Goal: Task Accomplishment & Management: Manage account settings

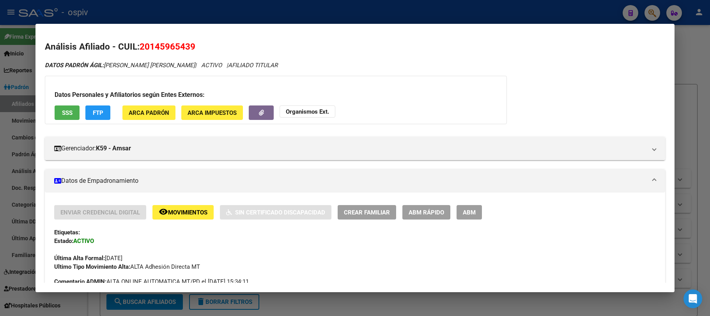
click at [170, 14] on div at bounding box center [355, 158] width 710 height 316
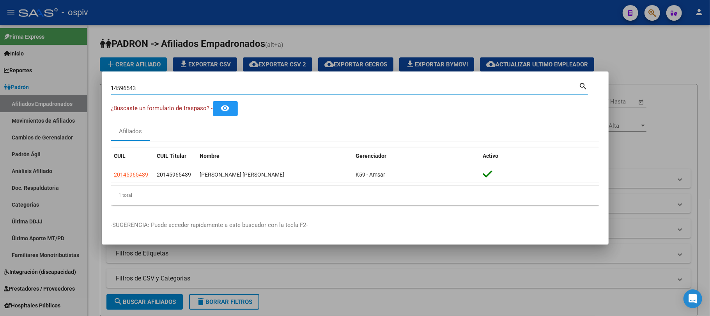
drag, startPoint x: 144, startPoint y: 89, endPoint x: 94, endPoint y: 89, distance: 50.3
click at [94, 89] on div "14596543 Buscar (apellido, dni, cuil, [PERSON_NAME], cuit, obra social) search …" at bounding box center [355, 158] width 710 height 316
paste input "22252964"
type input "22252964"
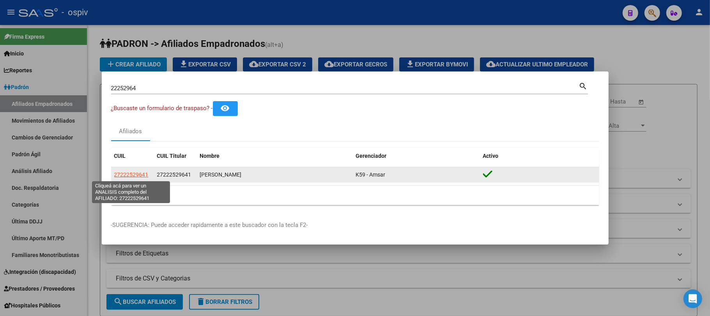
click at [132, 172] on span "27222529641" at bounding box center [131, 174] width 34 height 6
type textarea "27222529641"
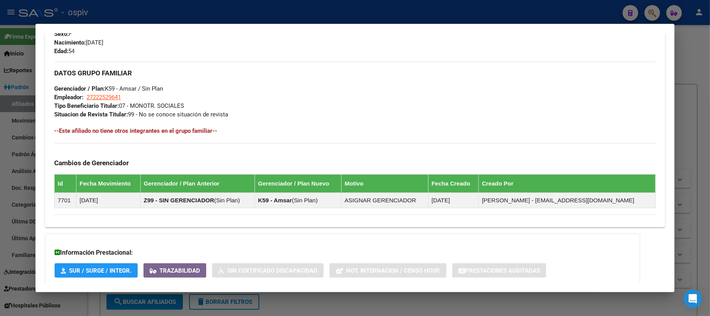
scroll to position [392, 0]
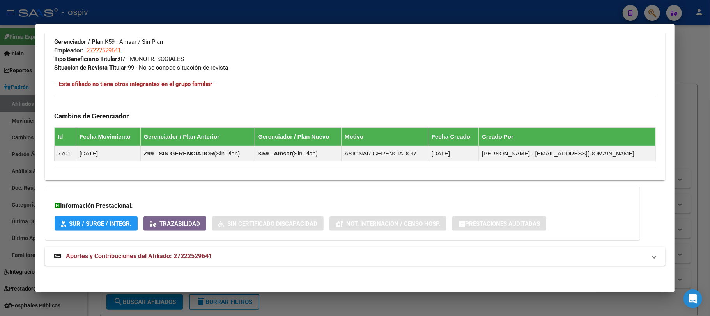
drag, startPoint x: 179, startPoint y: 250, endPoint x: 177, endPoint y: 254, distance: 4.5
click at [177, 254] on mat-expansion-panel-header "Aportes y Contribuciones del Afiliado: 27222529641" at bounding box center [355, 256] width 621 height 19
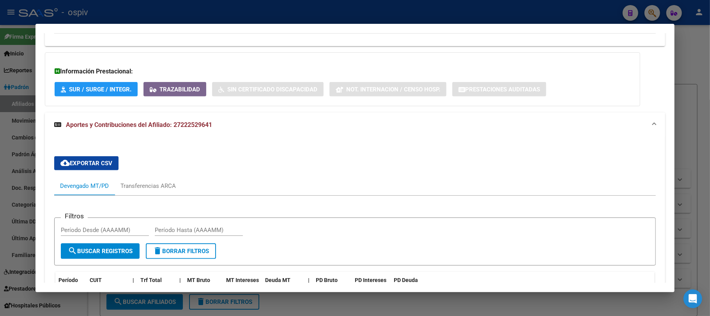
scroll to position [705, 0]
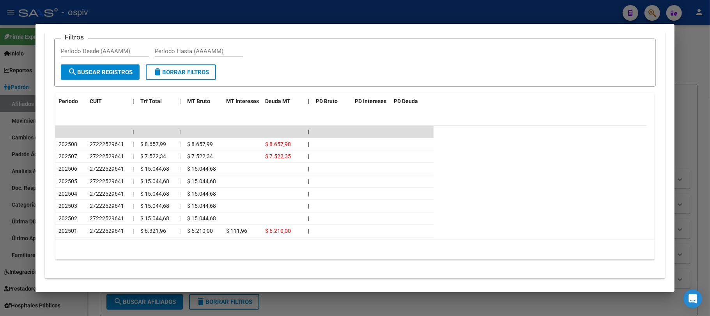
click at [136, 11] on div at bounding box center [355, 158] width 710 height 316
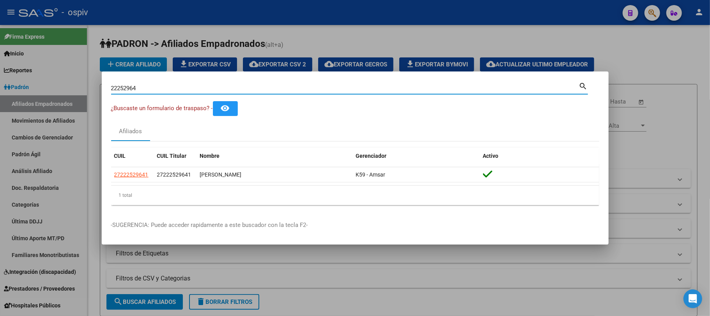
drag, startPoint x: 140, startPoint y: 88, endPoint x: 69, endPoint y: 88, distance: 71.0
click at [69, 88] on div "22252964 Buscar (apellido, dni, cuil, nro traspaso, cuit, obra social) search ¿…" at bounding box center [355, 158] width 710 height 316
type input "[PERSON_NAME]"
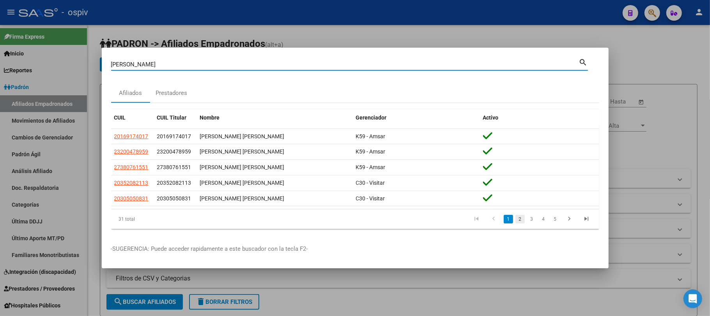
click at [517, 219] on link "2" at bounding box center [520, 219] width 9 height 9
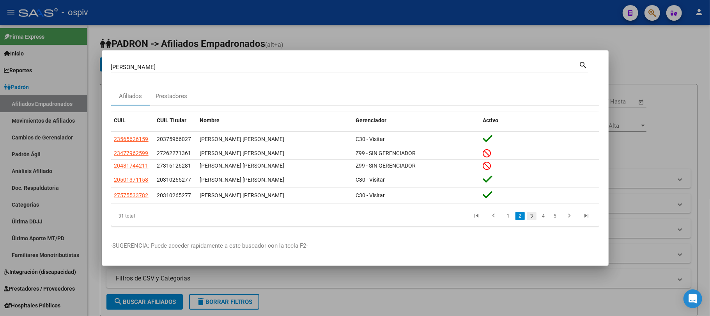
click at [531, 218] on link "3" at bounding box center [531, 215] width 9 height 9
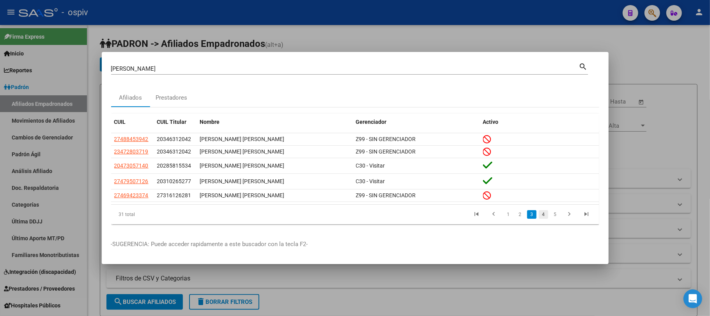
click at [543, 217] on link "4" at bounding box center [543, 214] width 9 height 9
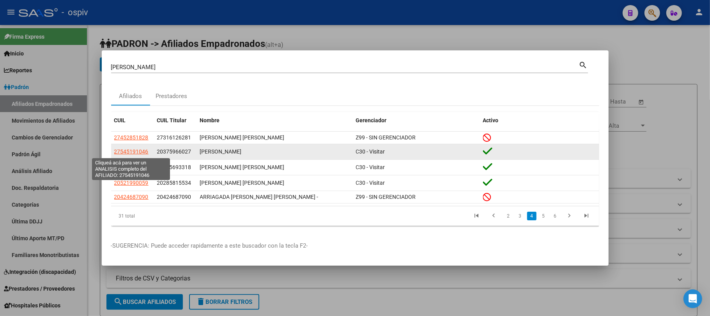
click at [137, 152] on span "27545191046" at bounding box center [131, 151] width 34 height 6
type textarea "27545191046"
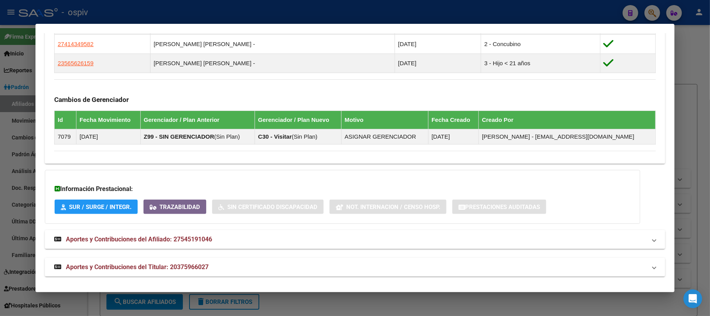
scroll to position [484, 0]
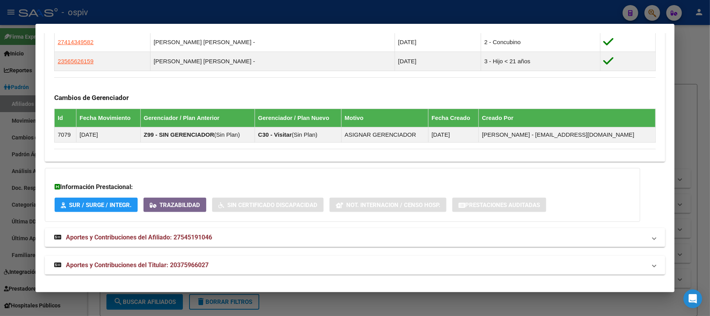
click at [199, 262] on span "Aportes y Contribuciones del Titular: 20375966027" at bounding box center [137, 264] width 143 height 7
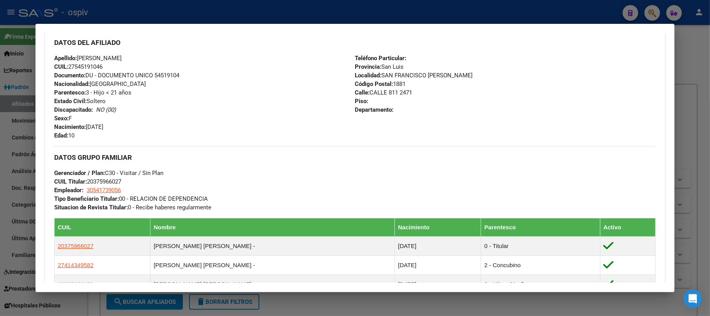
scroll to position [260, 0]
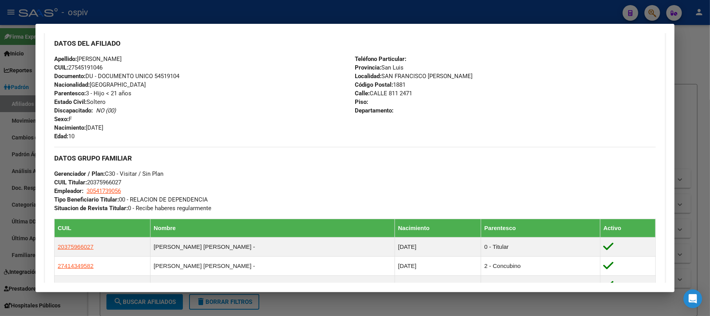
click at [217, 21] on div at bounding box center [355, 158] width 710 height 316
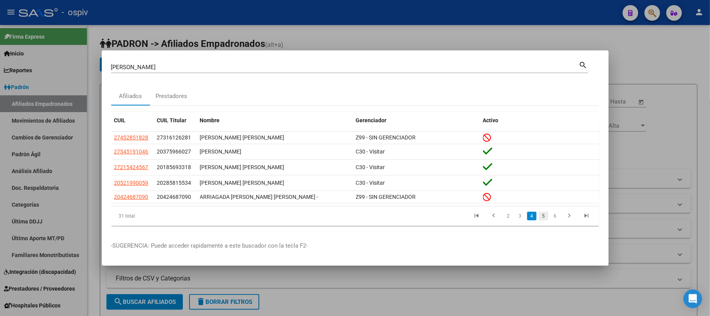
click at [545, 216] on link "5" at bounding box center [543, 215] width 9 height 9
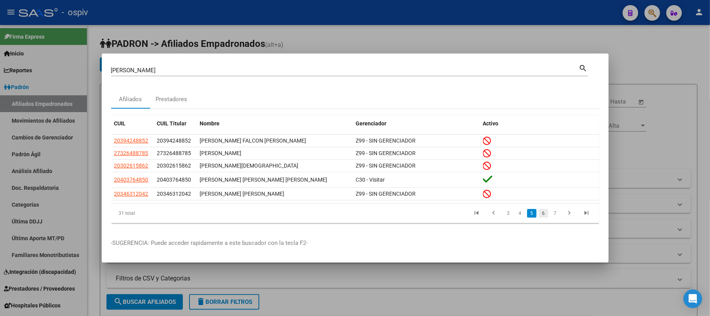
click at [543, 215] on link "6" at bounding box center [543, 213] width 9 height 9
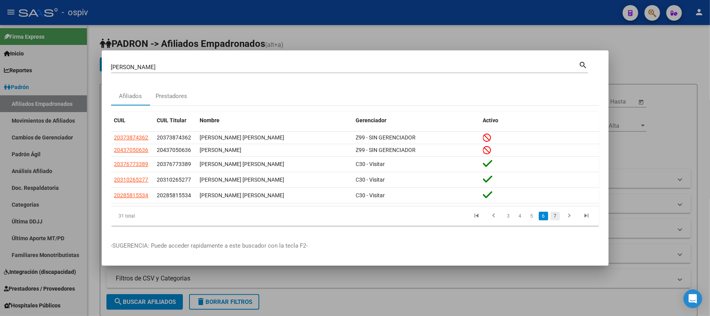
click at [557, 217] on link "7" at bounding box center [555, 215] width 9 height 9
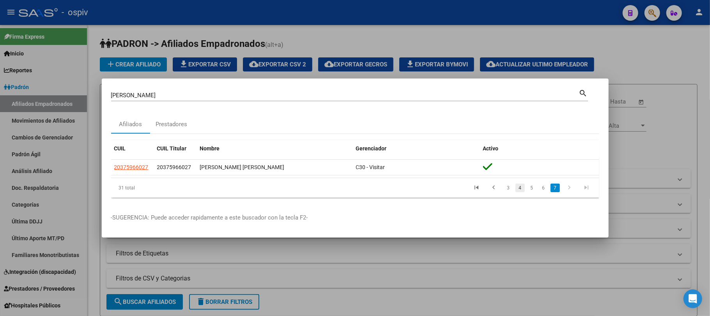
click at [522, 189] on link "4" at bounding box center [520, 187] width 9 height 9
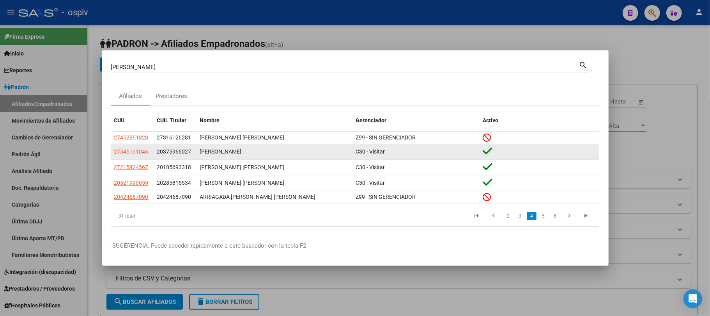
click at [217, 150] on div "[PERSON_NAME]" at bounding box center [275, 151] width 150 height 9
click at [128, 149] on span "27545191046" at bounding box center [131, 151] width 34 height 6
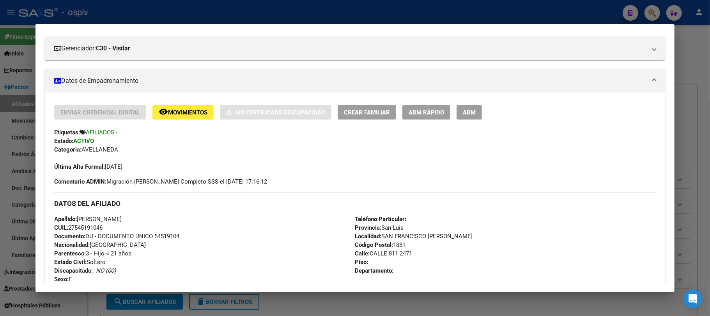
scroll to position [104, 0]
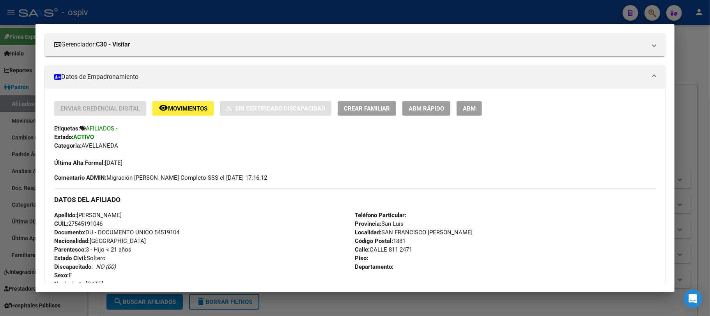
click at [161, 232] on span "Documento: DU - DOCUMENTO UNICO 54519104" at bounding box center [116, 232] width 125 height 7
copy span "54519104"
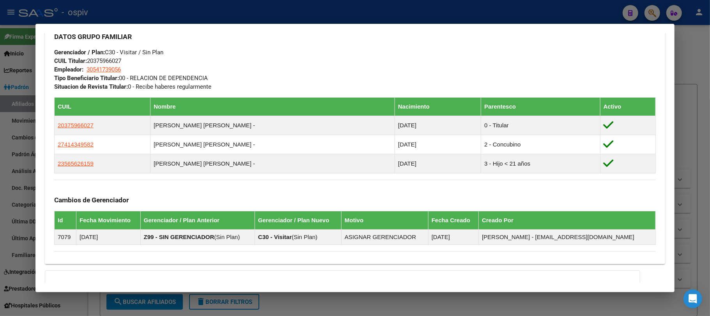
scroll to position [381, 0]
drag, startPoint x: 150, startPoint y: 17, endPoint x: 154, endPoint y: 20, distance: 5.3
click at [150, 16] on div at bounding box center [355, 158] width 710 height 316
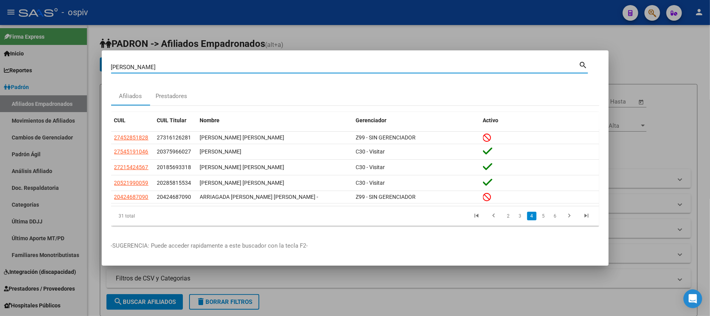
drag, startPoint x: 147, startPoint y: 69, endPoint x: 89, endPoint y: 64, distance: 57.9
click at [89, 64] on div "[PERSON_NAME] (apellido, dni, cuil, nro traspaso, cuit, obra social) search Afi…" at bounding box center [355, 158] width 710 height 316
paste input "46325810"
type input "46325810"
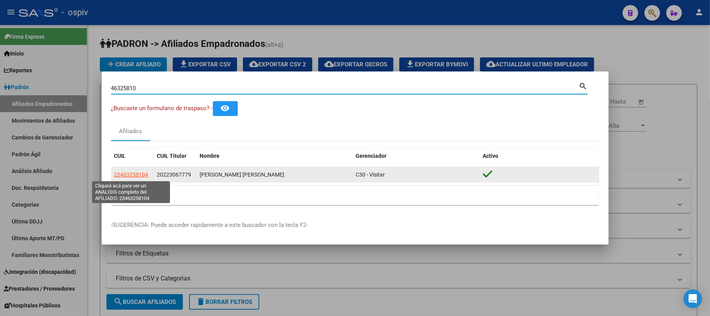
click at [130, 172] on span "23463258104" at bounding box center [131, 174] width 34 height 6
type textarea "23463258104"
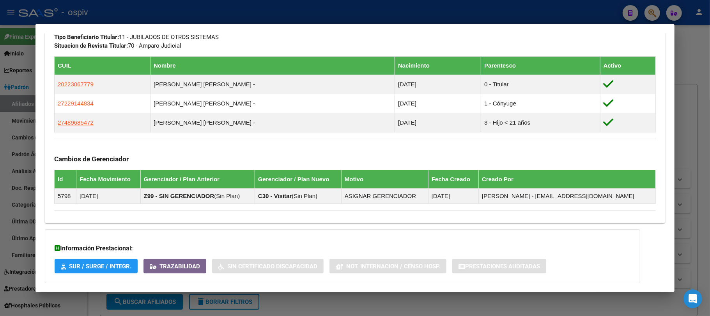
scroll to position [484, 0]
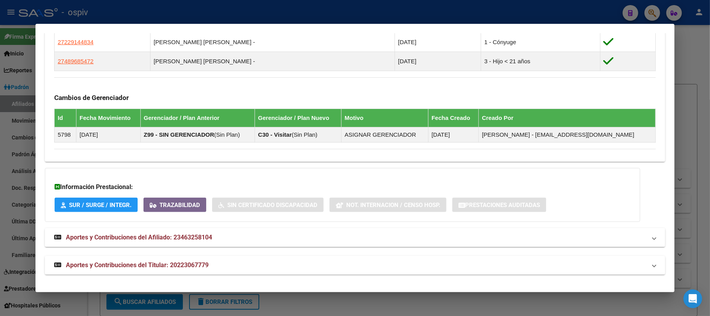
click at [183, 265] on span "Aportes y Contribuciones del Titular: 20223067779" at bounding box center [137, 264] width 143 height 7
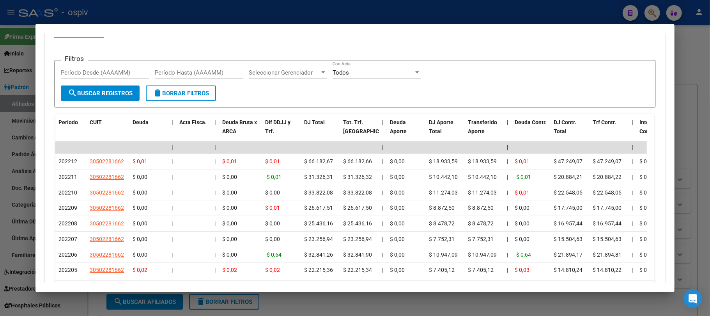
scroll to position [630, 0]
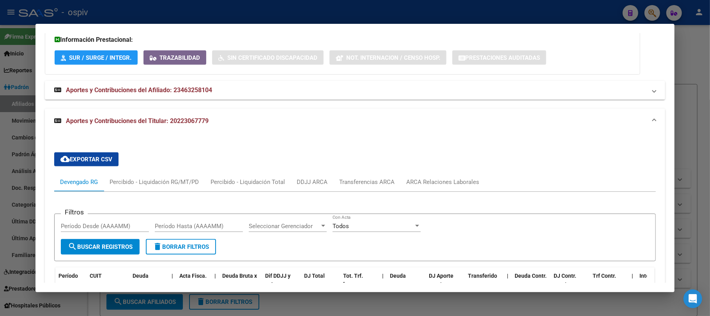
click at [230, 14] on div at bounding box center [355, 158] width 710 height 316
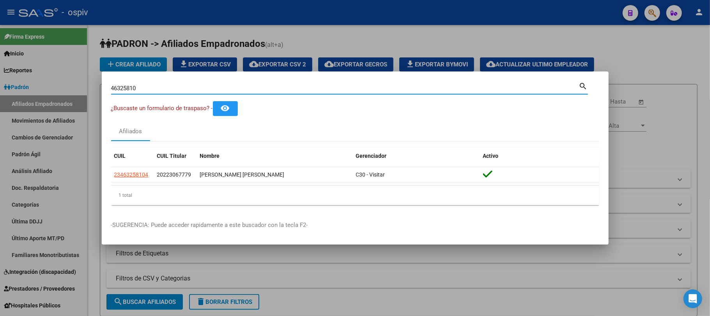
drag, startPoint x: 180, startPoint y: 89, endPoint x: 62, endPoint y: 79, distance: 119.1
click at [62, 79] on div "46325810 Buscar (apellido, dni, cuil, nro traspaso, cuit, obra social) search ¿…" at bounding box center [355, 158] width 710 height 316
paste input "22084742"
type input "22084742"
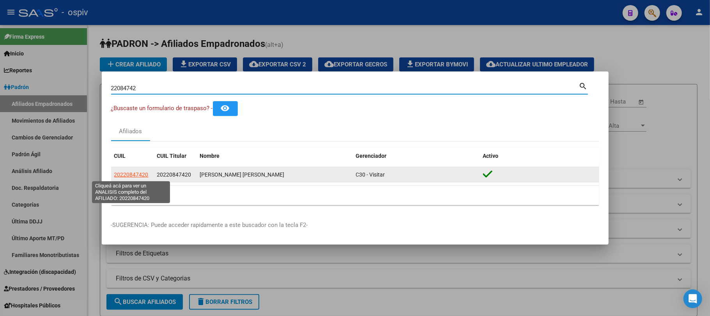
click at [135, 174] on span "20220847420" at bounding box center [131, 174] width 34 height 6
type textarea "20220847420"
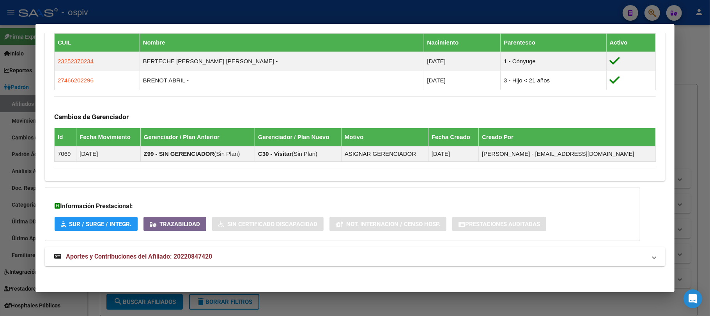
scroll to position [447, 0]
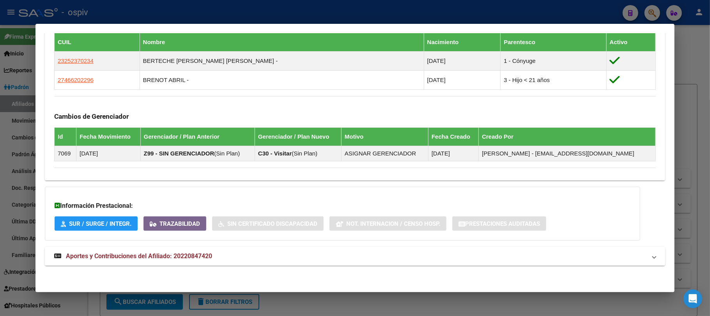
click at [170, 259] on span "Aportes y Contribuciones del Afiliado: 20220847420" at bounding box center [139, 255] width 146 height 7
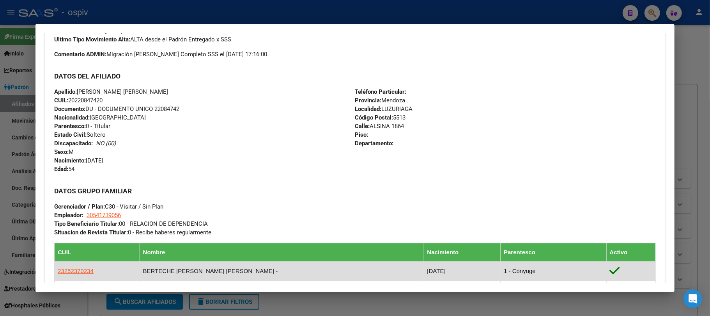
scroll to position [104, 0]
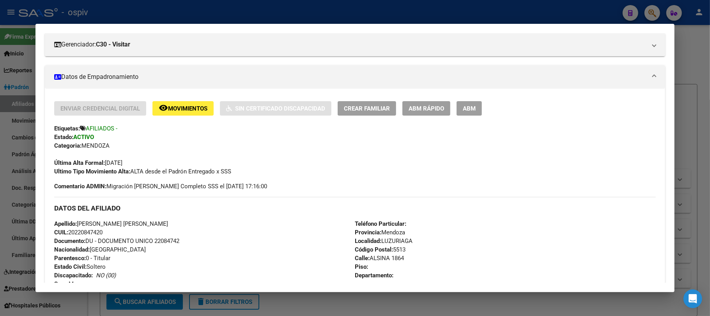
click at [165, 5] on div at bounding box center [355, 158] width 710 height 316
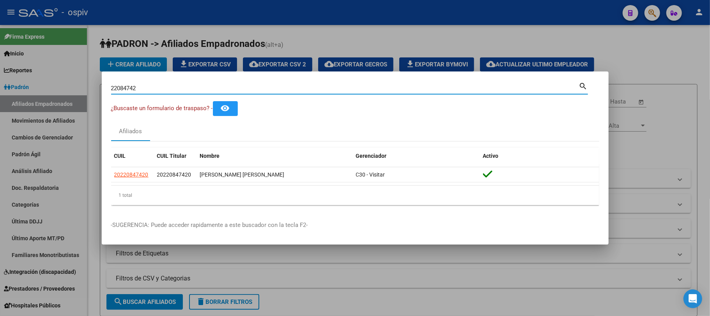
drag, startPoint x: 141, startPoint y: 91, endPoint x: 65, endPoint y: 85, distance: 76.7
click at [65, 85] on div "22084742 Buscar (apellido, dni, cuil, nro traspaso, cuit, obra social) search ¿…" at bounding box center [355, 158] width 710 height 316
paste input "9372835"
type input "29372835"
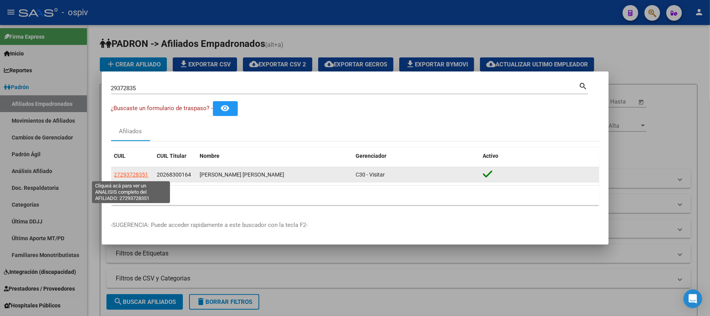
click at [123, 173] on span "27293728351" at bounding box center [131, 174] width 34 height 6
type textarea "27293728351"
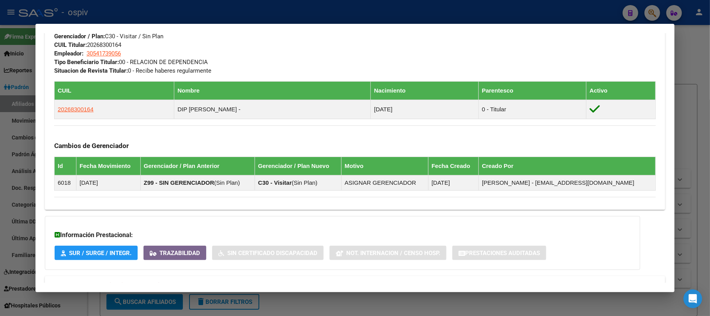
scroll to position [431, 0]
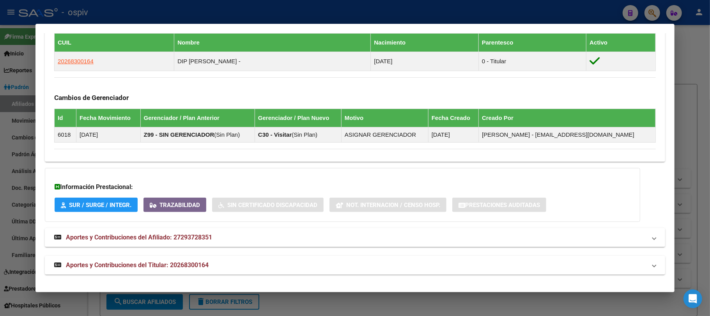
click at [153, 267] on span "Aportes y Contribuciones del Titular: 20268300164" at bounding box center [137, 264] width 143 height 7
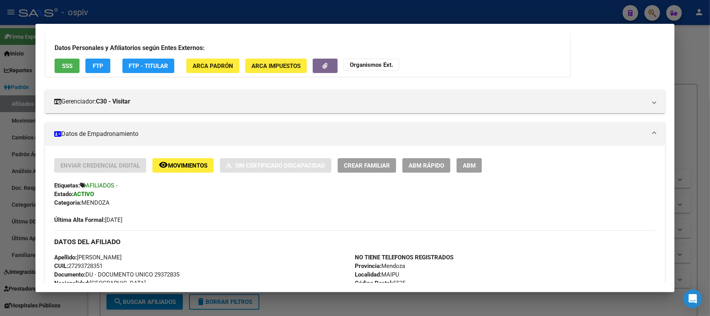
scroll to position [37, 0]
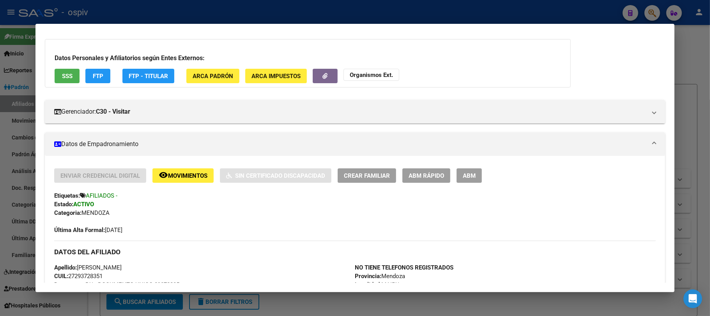
click at [214, 4] on div at bounding box center [355, 158] width 710 height 316
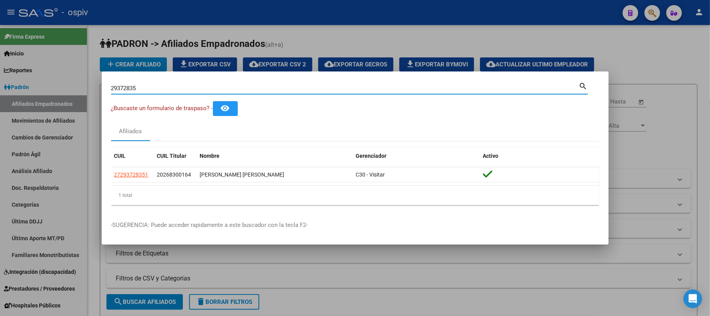
drag, startPoint x: 142, startPoint y: 85, endPoint x: 90, endPoint y: 85, distance: 52.7
click at [90, 85] on div "29372835 Buscar (apellido, dni, cuil, nro traspaso, cuit, obra social) search ¿…" at bounding box center [355, 158] width 710 height 316
paste input "32667049"
type input "32667049"
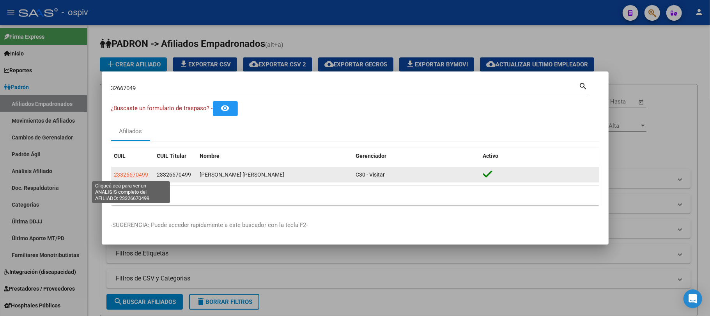
click at [138, 171] on span "23326670499" at bounding box center [131, 174] width 34 height 6
type textarea "23326670499"
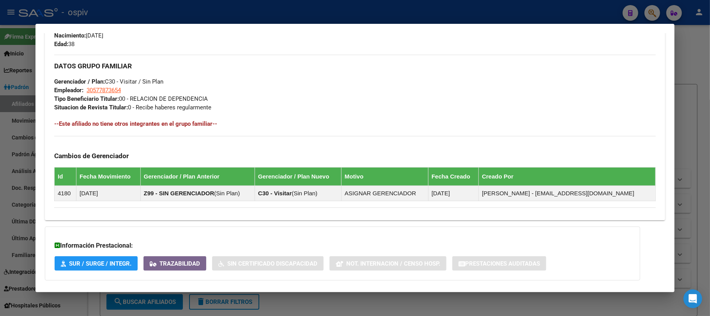
scroll to position [392, 0]
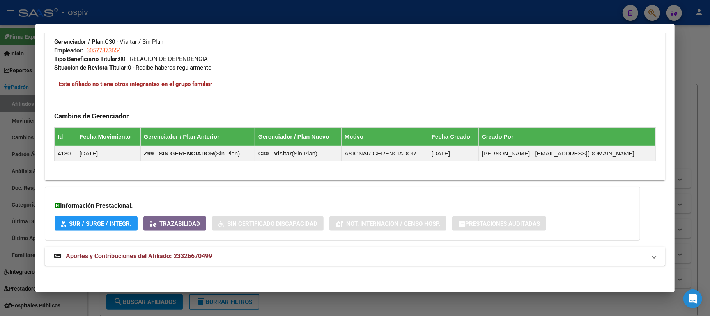
click at [160, 255] on span "Aportes y Contribuciones del Afiliado: 23326670499" at bounding box center [139, 255] width 146 height 7
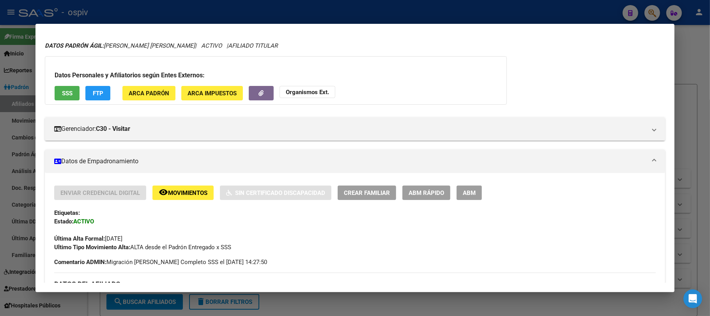
scroll to position [0, 0]
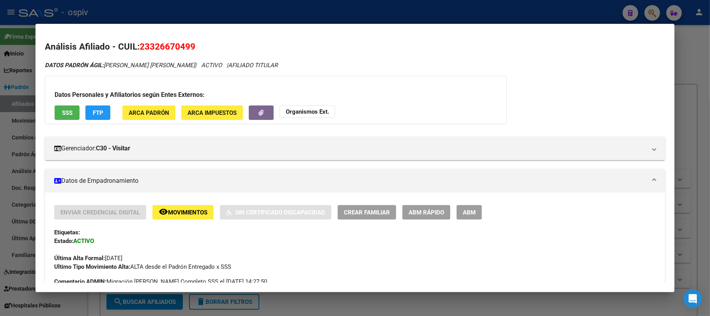
click at [64, 113] on span "SSS" at bounding box center [67, 112] width 11 height 7
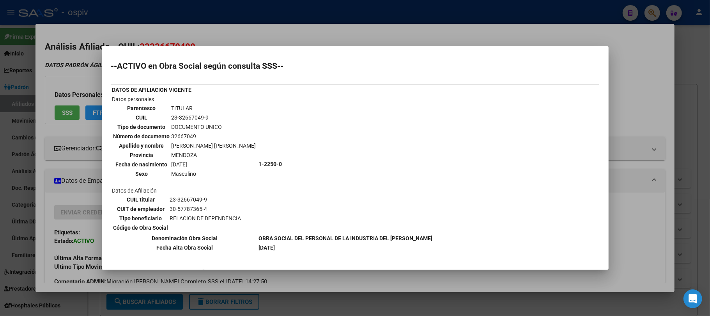
drag, startPoint x: 236, startPoint y: 8, endPoint x: 245, endPoint y: 41, distance: 34.4
click at [236, 8] on div at bounding box center [355, 158] width 710 height 316
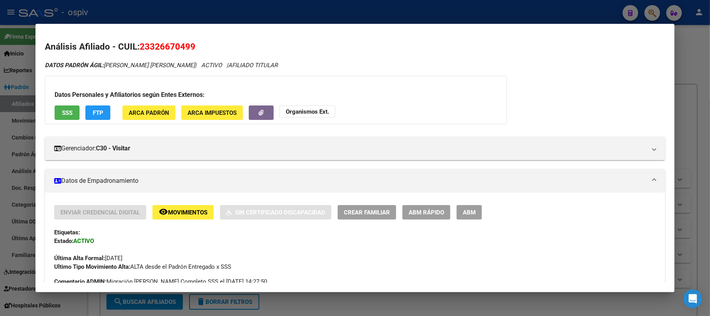
click at [247, 22] on div at bounding box center [355, 158] width 710 height 316
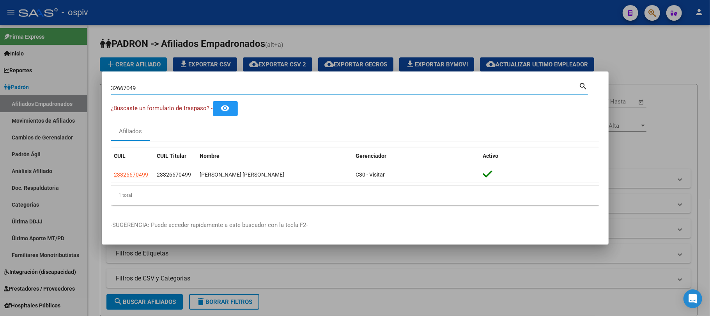
drag, startPoint x: 144, startPoint y: 86, endPoint x: 94, endPoint y: 87, distance: 49.9
click at [94, 87] on div "32667049 Buscar (apellido, dni, cuil, nro traspaso, cuit, obra social) search ¿…" at bounding box center [355, 158] width 710 height 316
paste input "20732794"
type input "20732794"
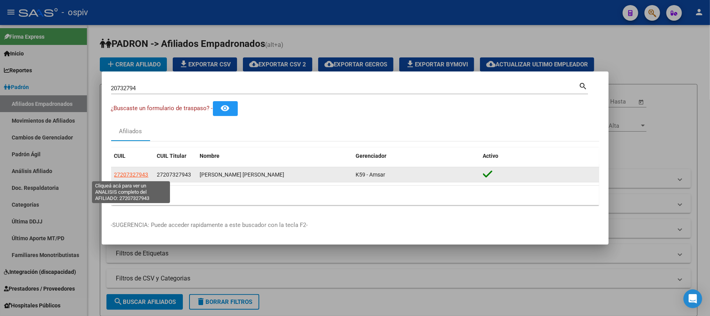
click at [136, 174] on span "27207327943" at bounding box center [131, 174] width 34 height 6
type textarea "27207327943"
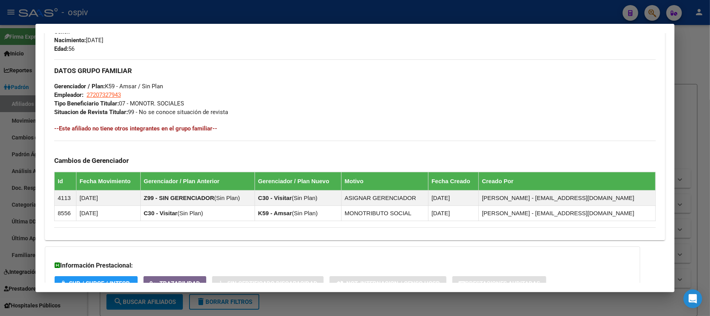
scroll to position [408, 0]
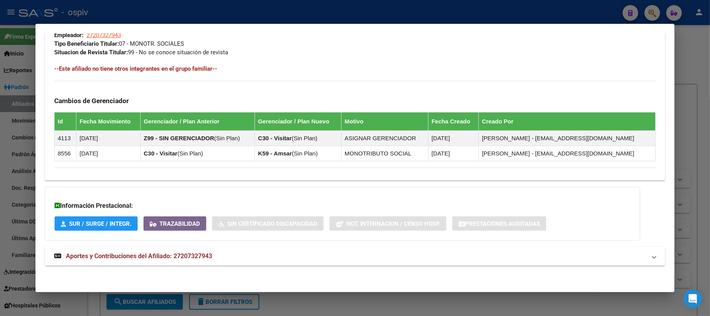
click at [178, 256] on span "Aportes y Contribuciones del Afiliado: 27207327943" at bounding box center [139, 255] width 146 height 7
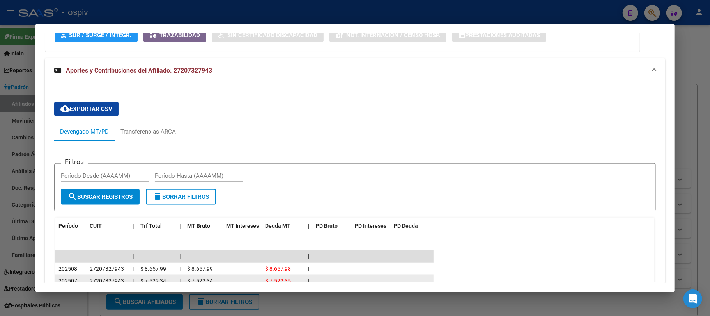
scroll to position [668, 0]
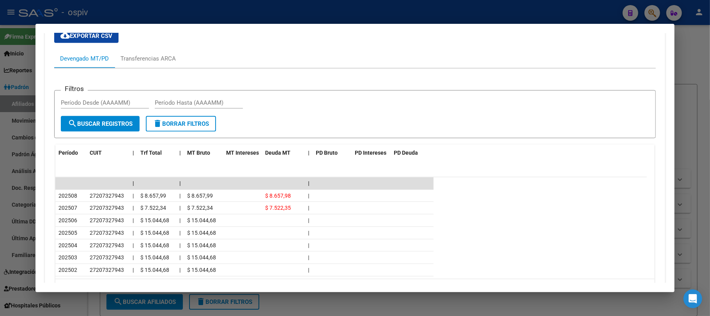
click at [136, 2] on div at bounding box center [355, 158] width 710 height 316
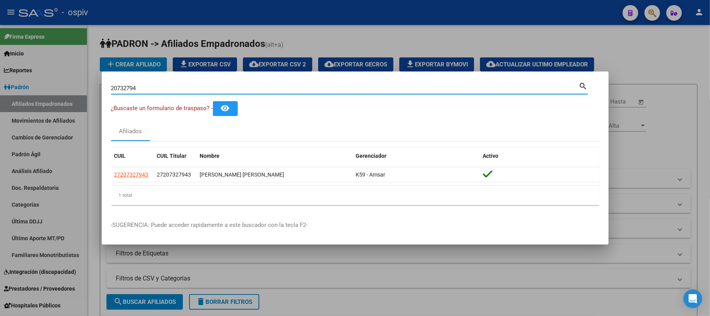
drag, startPoint x: 140, startPoint y: 88, endPoint x: 85, endPoint y: 87, distance: 54.6
click at [85, 87] on div "20732794 Buscar (apellido, dni, cuil, nro traspaso, cuit, obra social) search ¿…" at bounding box center [355, 158] width 710 height 316
paste input "41647630"
type input "41647630"
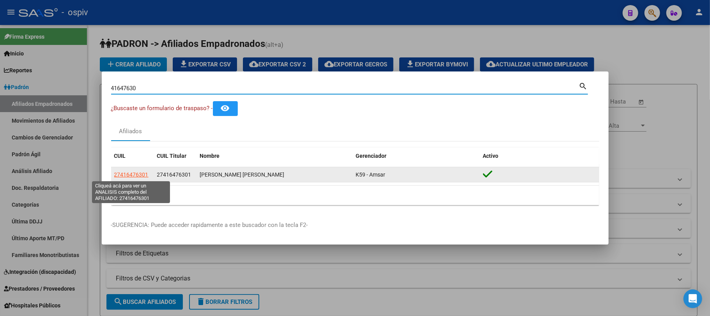
click at [130, 173] on span "27416476301" at bounding box center [131, 174] width 34 height 6
type textarea "27416476301"
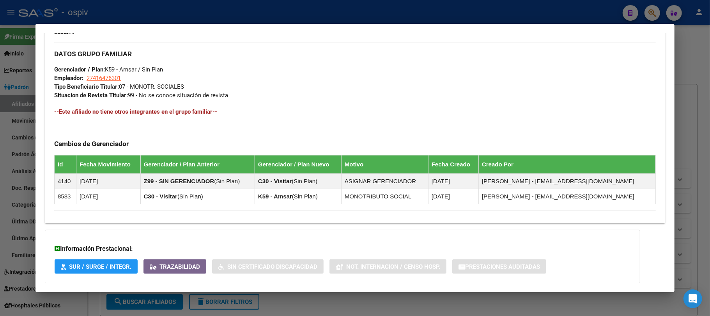
scroll to position [408, 0]
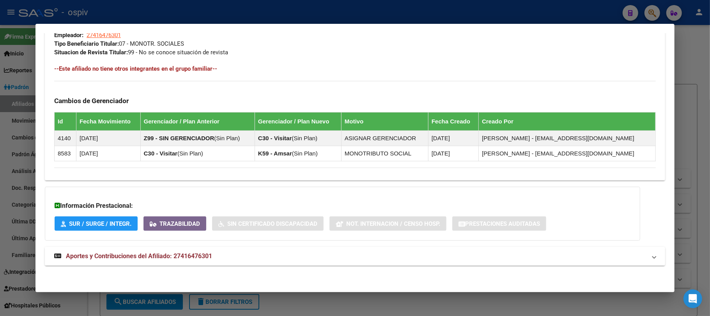
click at [172, 252] on span "Aportes y Contribuciones del Afiliado: 27416476301" at bounding box center [139, 255] width 146 height 7
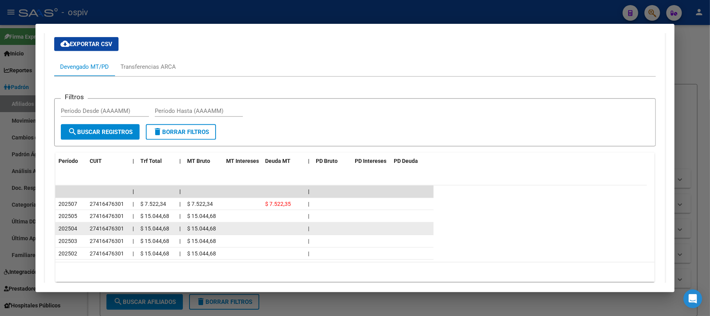
scroll to position [698, 0]
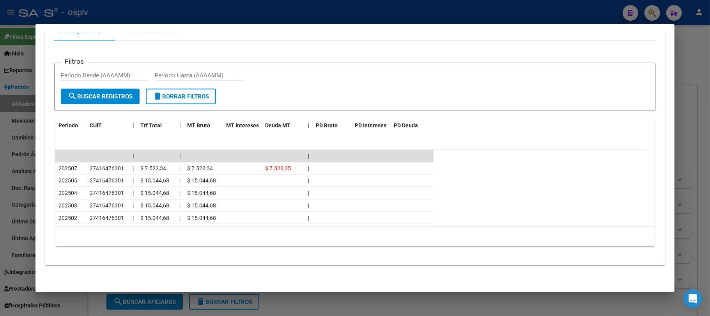
drag, startPoint x: 246, startPoint y: 12, endPoint x: 228, endPoint y: 40, distance: 33.1
click at [247, 11] on div at bounding box center [355, 158] width 710 height 316
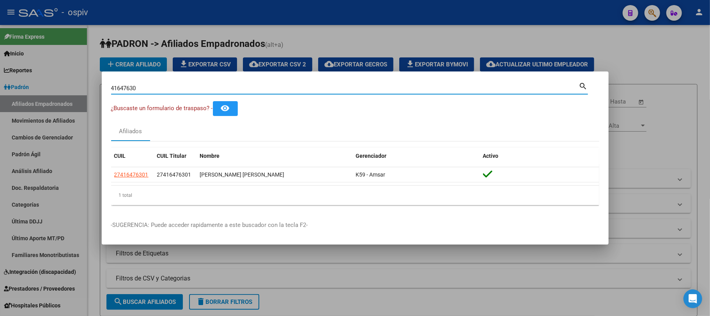
drag, startPoint x: 142, startPoint y: 89, endPoint x: 80, endPoint y: 89, distance: 62.8
click at [80, 89] on div "41647630 Buscar (apellido, dni, cuil, nro traspaso, cuit, obra social) search ¿…" at bounding box center [355, 158] width 710 height 316
paste input "5547278"
type input "55472780"
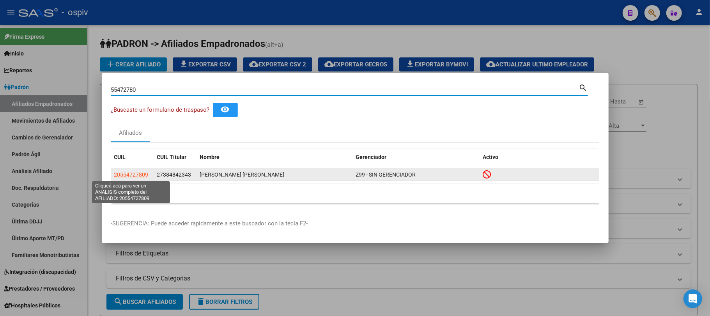
click at [136, 172] on span "20554727809" at bounding box center [131, 174] width 34 height 6
type textarea "20554727809"
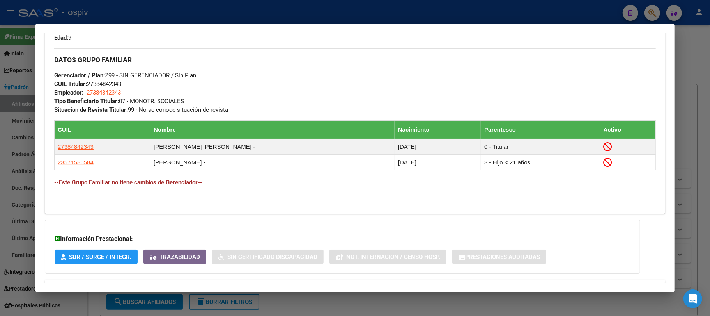
scroll to position [420, 0]
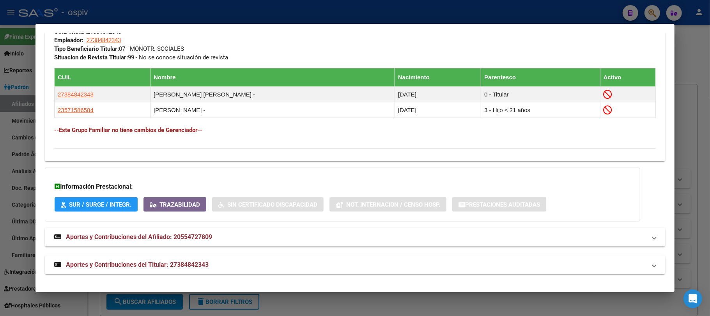
click at [185, 264] on span "Aportes y Contribuciones del Titular: 27384842343" at bounding box center [137, 264] width 143 height 7
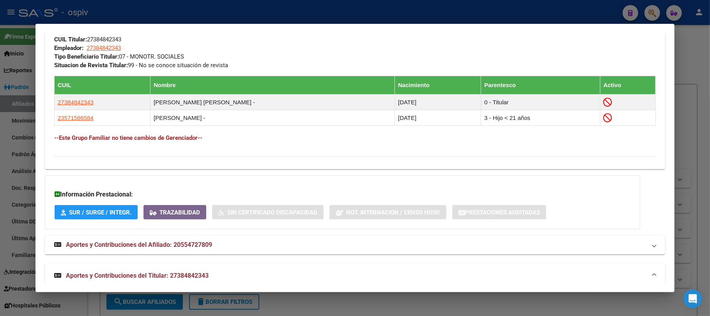
scroll to position [567, 0]
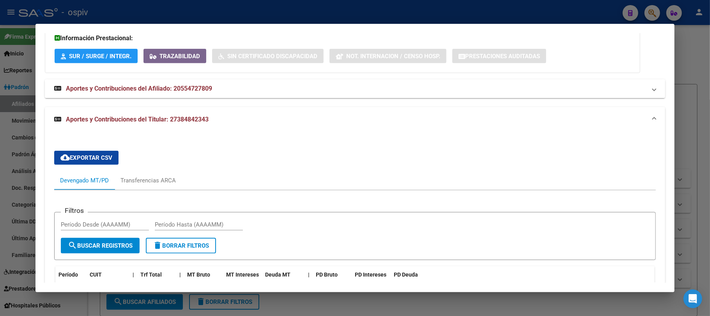
click at [189, 89] on span "Aportes y Contribuciones del Afiliado: 20554727809" at bounding box center [139, 88] width 146 height 7
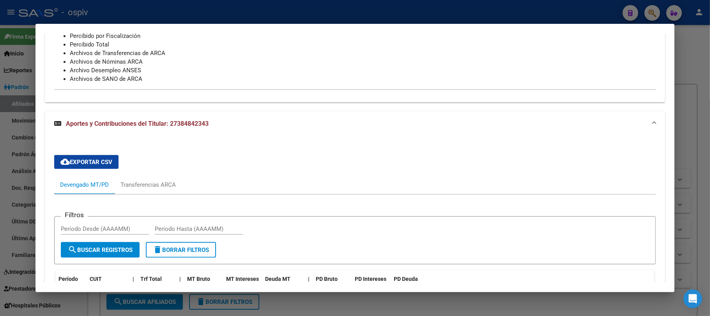
scroll to position [515, 0]
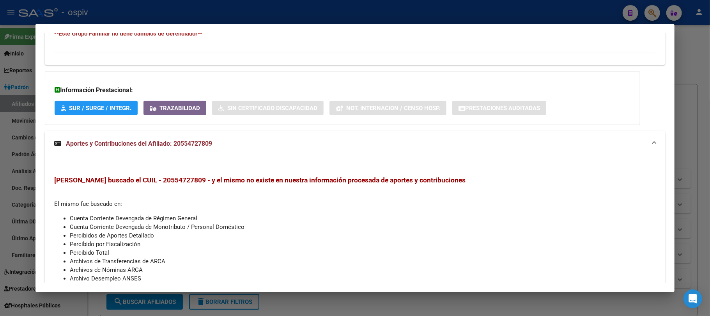
click at [165, 144] on span "Aportes y Contribuciones del Afiliado: 20554727809" at bounding box center [139, 143] width 146 height 7
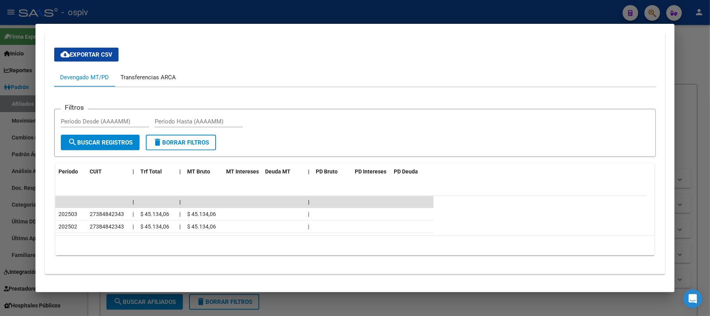
click at [142, 77] on div "Transferencias ARCA" at bounding box center [148, 77] width 55 height 9
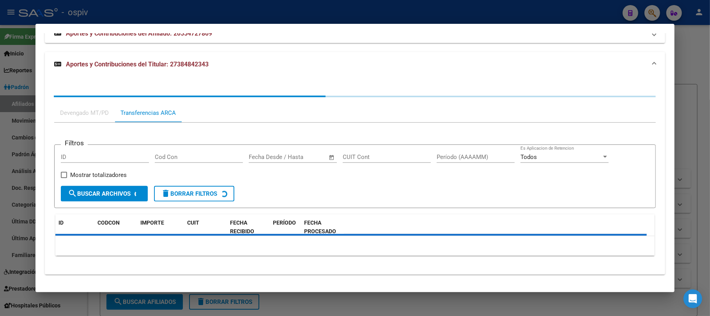
scroll to position [671, 0]
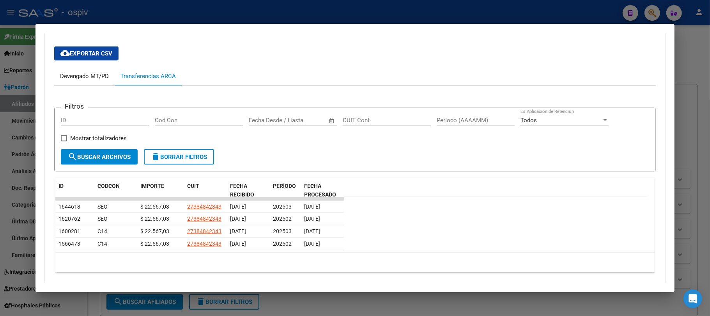
click at [87, 80] on div "Devengado MT/PD" at bounding box center [84, 76] width 49 height 9
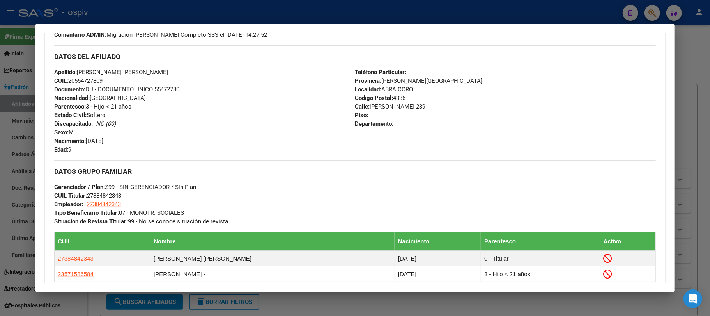
scroll to position [0, 0]
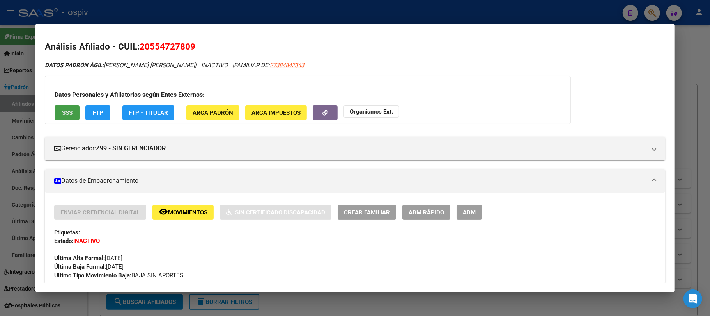
click at [71, 107] on button "SSS" at bounding box center [67, 112] width 25 height 14
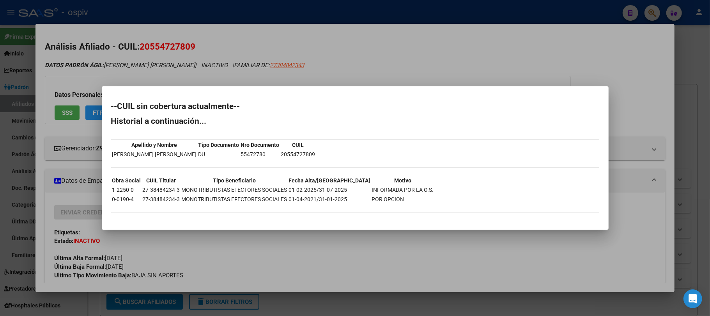
click at [167, 189] on td "27-38484234-3" at bounding box center [161, 189] width 38 height 9
copy td "27-38484234-3"
click at [184, 13] on div at bounding box center [355, 158] width 710 height 316
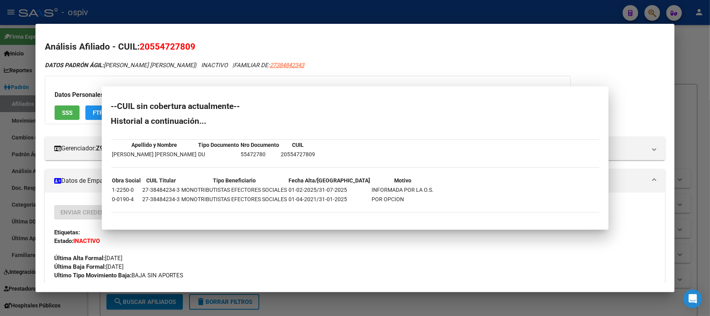
click at [184, 13] on div at bounding box center [355, 158] width 710 height 316
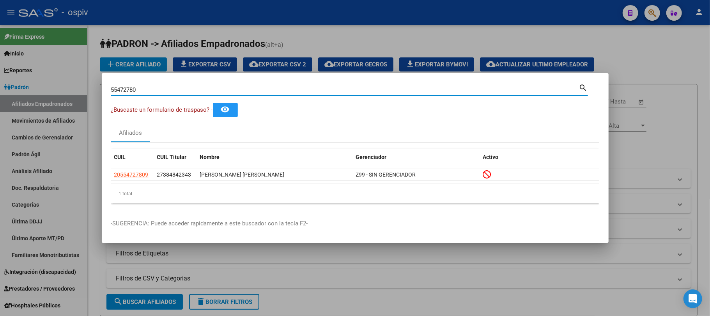
drag, startPoint x: 158, startPoint y: 92, endPoint x: 97, endPoint y: 86, distance: 61.2
click at [98, 86] on div "55472780 Buscar (apellido, dni, cuil, [PERSON_NAME], cuit, obra social) search …" at bounding box center [355, 158] width 710 height 316
paste input "44469536"
type input "44469536"
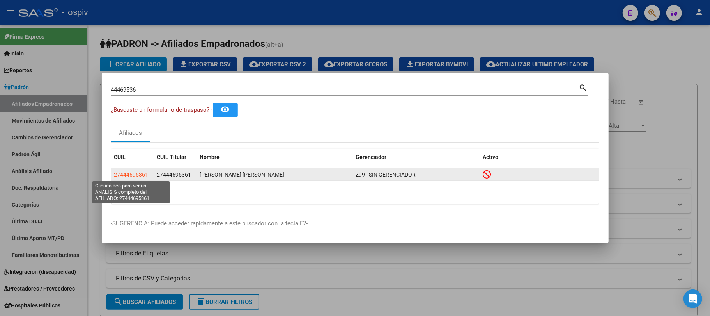
click at [137, 173] on span "27444695361" at bounding box center [131, 174] width 34 height 6
type textarea "27444695361"
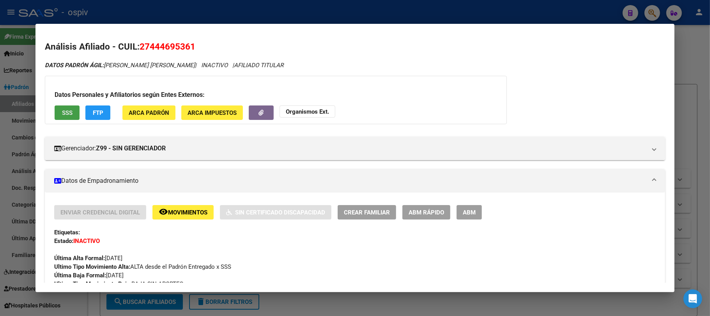
click at [66, 113] on span "SSS" at bounding box center [67, 112] width 11 height 7
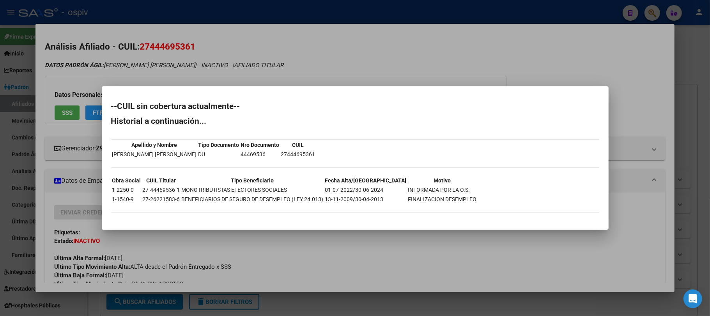
click at [341, 60] on div at bounding box center [355, 158] width 710 height 316
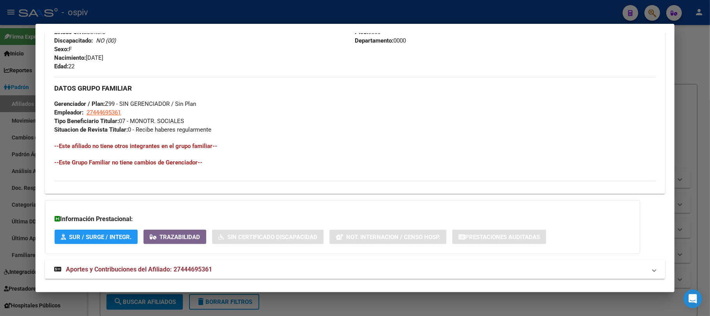
scroll to position [360, 0]
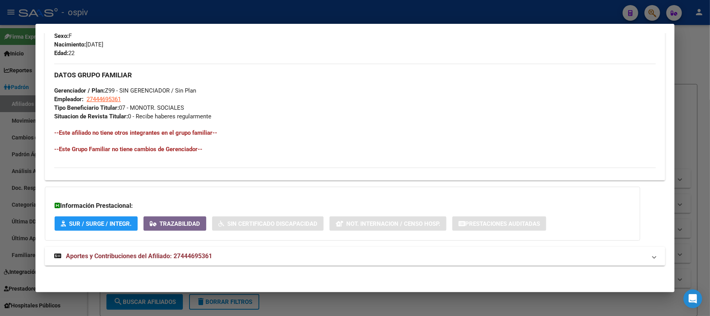
click at [155, 260] on strong "Aportes y Contribuciones del Afiliado: 27444695361" at bounding box center [133, 255] width 158 height 9
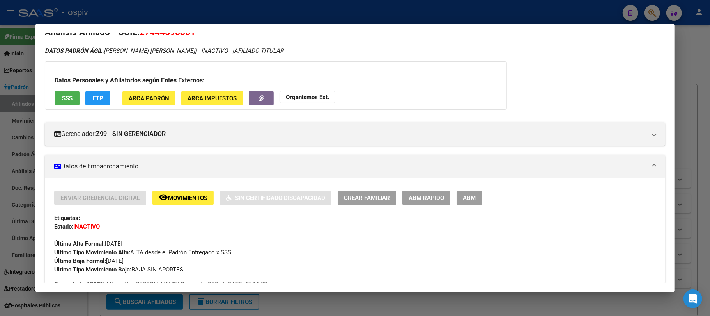
scroll to position [0, 0]
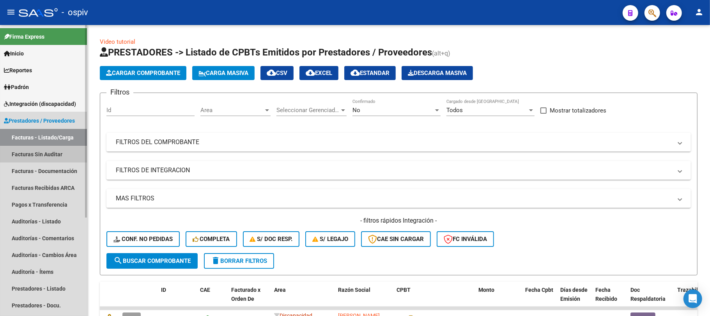
click at [40, 147] on link "Facturas Sin Auditar" at bounding box center [43, 154] width 87 height 17
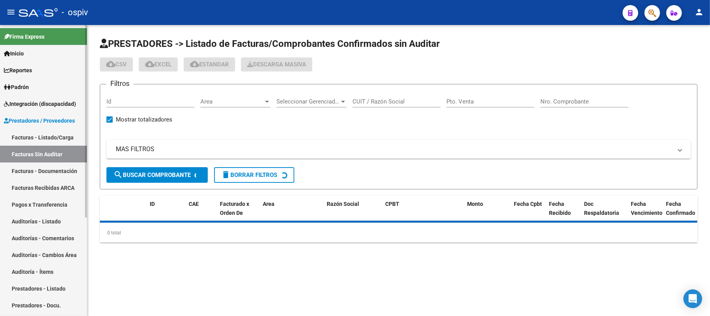
click at [52, 136] on link "Facturas - Listado/Carga" at bounding box center [43, 137] width 87 height 17
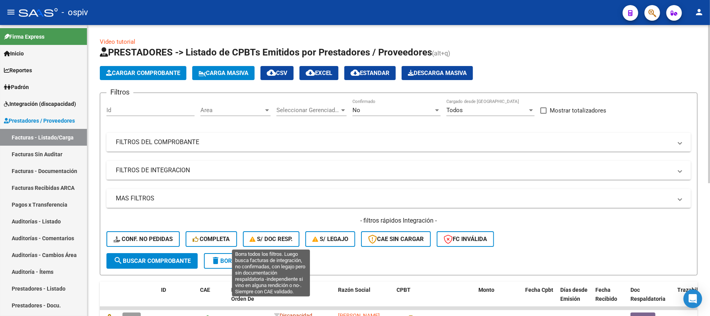
click at [278, 236] on span "S/ Doc Resp." at bounding box center [271, 238] width 43 height 7
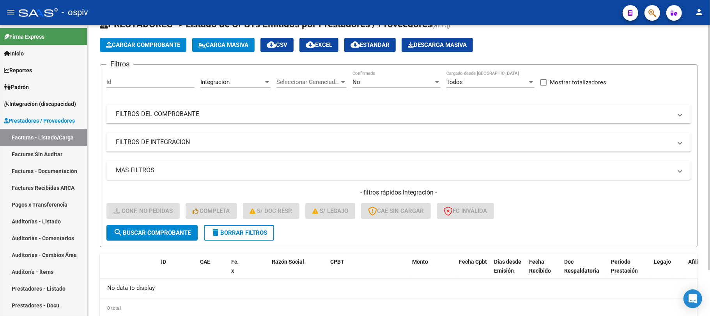
scroll to position [54, 0]
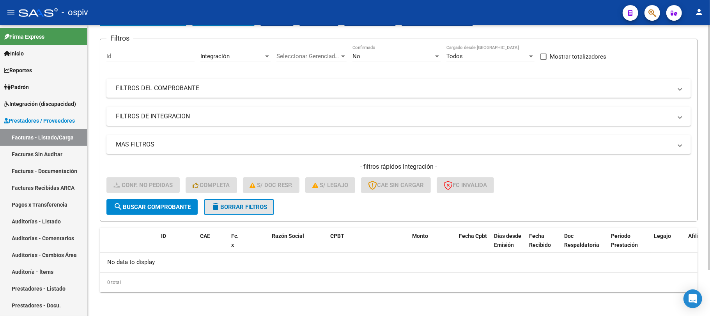
click at [252, 208] on span "delete Borrar Filtros" at bounding box center [239, 206] width 56 height 7
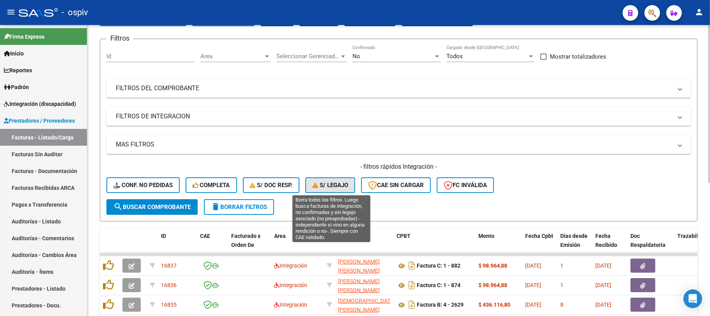
click at [327, 183] on span "S/ legajo" at bounding box center [330, 184] width 36 height 7
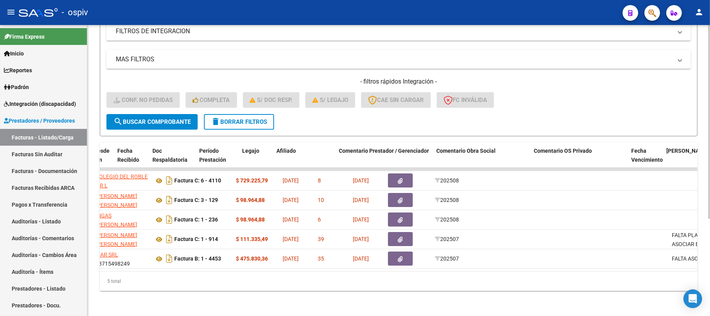
scroll to position [0, 446]
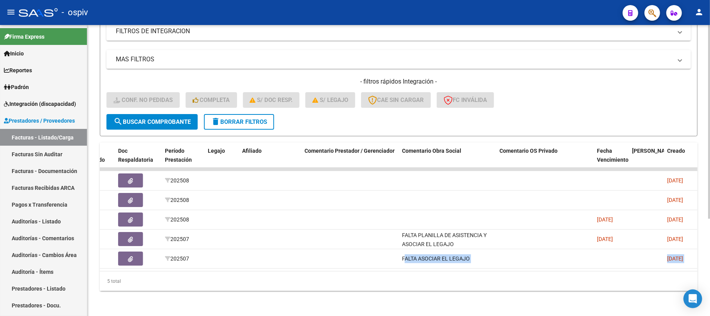
drag, startPoint x: 403, startPoint y: 252, endPoint x: 494, endPoint y: 261, distance: 91.7
click at [494, 261] on datatable-body "16689 [GEOGRAPHIC_DATA][PERSON_NAME] S R L 30695582702 Factura C: 6 - 4110 $ 72…" at bounding box center [399, 218] width 598 height 103
copy div "FALTA ASOCIAR EL LEGAJO [DATE] MAR SRL [EMAIL_ADDRESS][DOMAIN_NAME]"
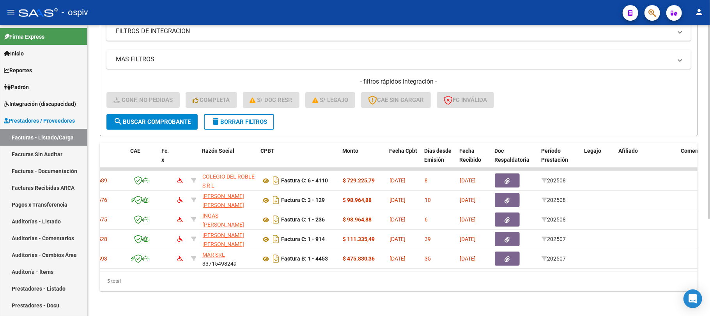
scroll to position [0, 0]
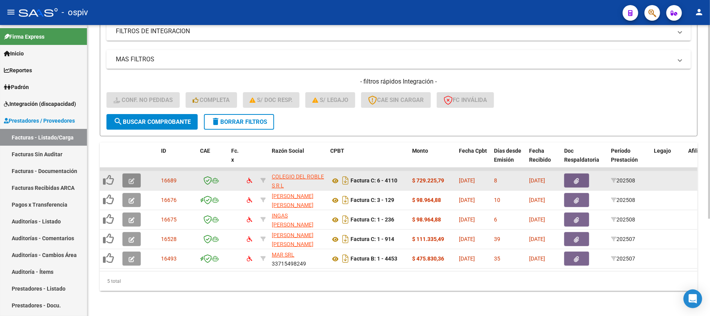
click at [130, 178] on icon "button" at bounding box center [132, 181] width 6 height 6
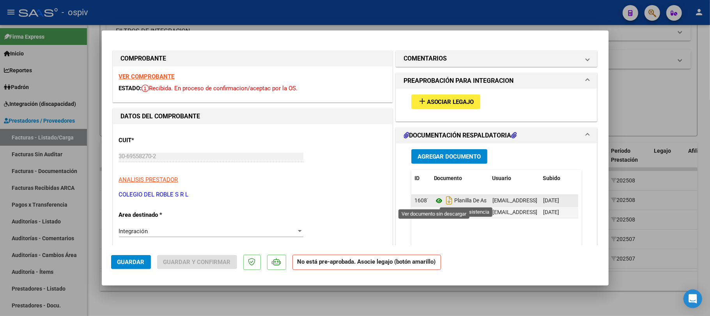
click at [434, 202] on icon at bounding box center [439, 200] width 10 height 9
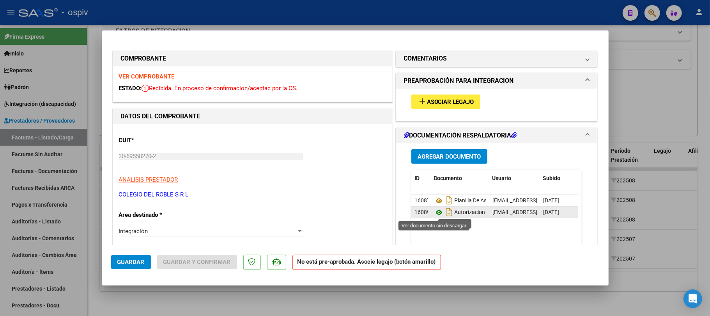
click at [435, 211] on icon at bounding box center [439, 212] width 10 height 9
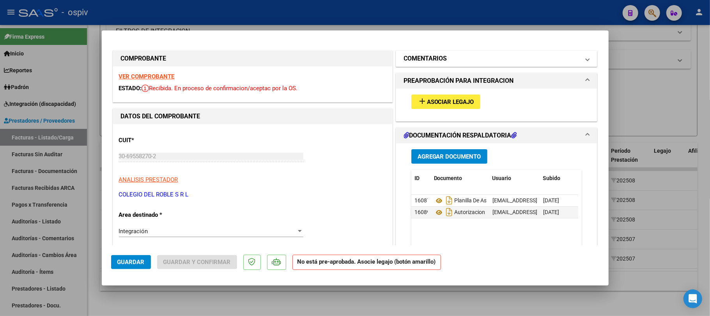
click at [440, 60] on h1 "COMENTARIOS" at bounding box center [425, 58] width 43 height 9
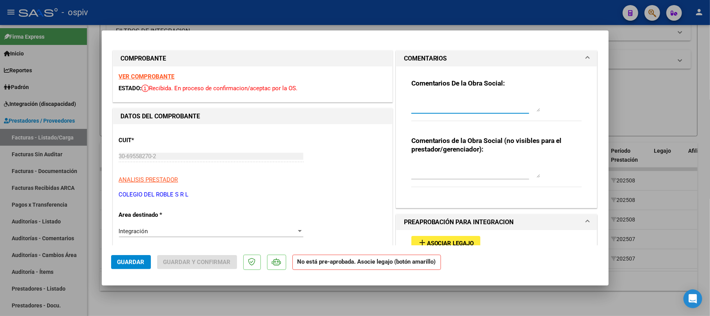
paste textarea "FALTA ASOCIAR EL LEGAJO 08/08/2025 MAR SRL centroterapeuticomar@yahoo.com"
drag, startPoint x: 504, startPoint y: 101, endPoint x: 361, endPoint y: 101, distance: 143.6
click at [442, 109] on textarea "FALTA ASOCIAR EL LEGAJO 08/08/2025 MAR SRL centroterapeuticomar@yahoo.com" at bounding box center [476, 104] width 129 height 16
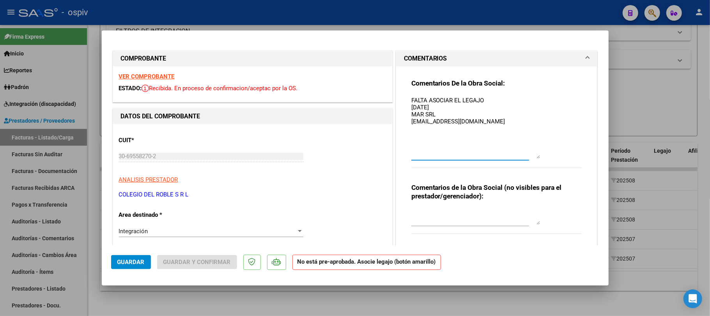
drag, startPoint x: 534, startPoint y: 110, endPoint x: 531, endPoint y: 158, distance: 48.8
click at [531, 158] on textarea "FALTA ASOCIAR EL LEGAJO 08/08/2025 MAR SRL centroterapeuticomar@yahoo.com" at bounding box center [476, 127] width 129 height 62
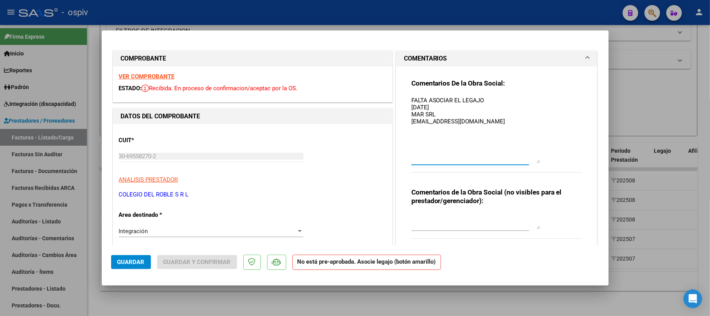
drag, startPoint x: 504, startPoint y: 122, endPoint x: 396, endPoint y: 108, distance: 109.0
click at [396, 108] on div "Comentarios De la Obra Social: FALTA ASOCIAR EL LEGAJO 08/08/2025 MAR SRL centr…" at bounding box center [496, 162] width 201 height 193
type textarea "FALTA ASOCIAR EL LEGAJO."
click at [132, 258] on span "Guardar" at bounding box center [130, 261] width 27 height 7
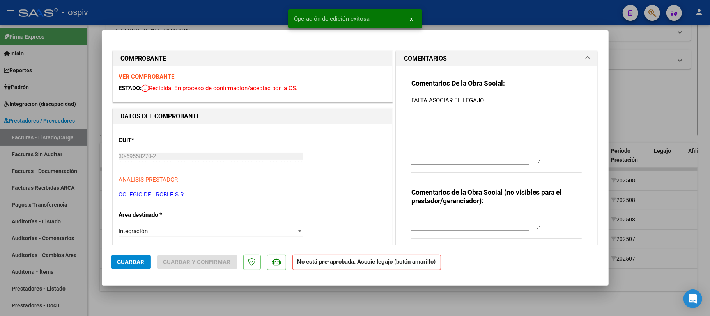
click at [205, 16] on div at bounding box center [355, 158] width 710 height 316
type input "$ 0,00"
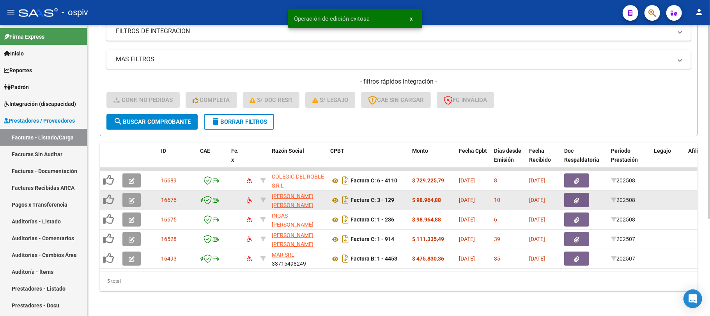
click at [133, 197] on icon "button" at bounding box center [132, 200] width 6 height 6
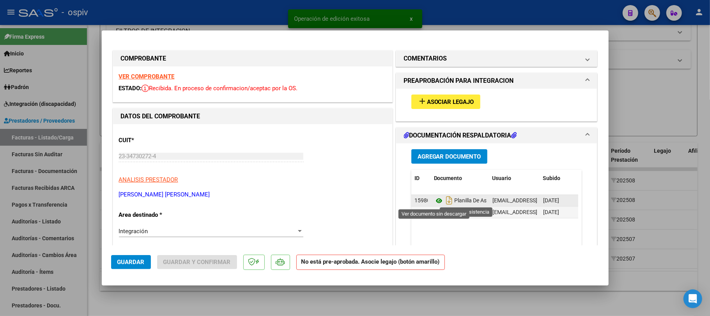
click at [434, 202] on icon at bounding box center [439, 200] width 10 height 9
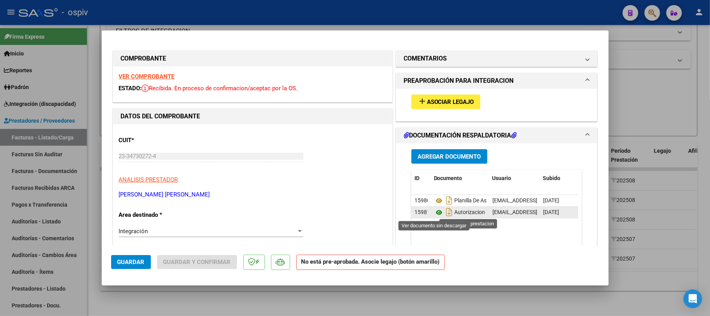
click at [435, 213] on icon at bounding box center [439, 212] width 10 height 9
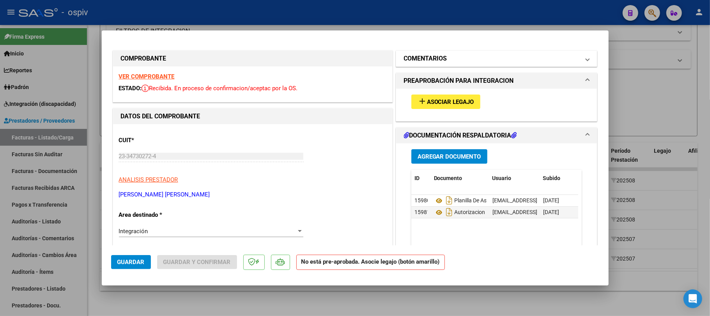
click at [428, 54] on h1 "COMENTARIOS" at bounding box center [425, 58] width 43 height 9
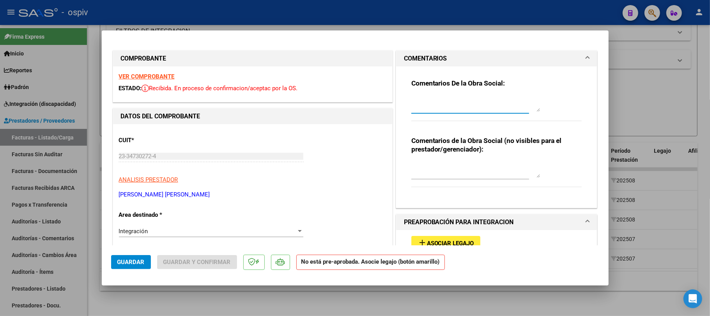
paste textarea "FALTA ASOCIAR EL LEGAJO 08/08/2025 MAR SRL centroterapeuticomar@yahoo.com"
drag, startPoint x: 508, startPoint y: 103, endPoint x: 394, endPoint y: 105, distance: 114.3
click at [396, 105] on div "Comentarios De la Obra Social: FALTA ASOCIAR EL LEGAJO 08/08/2025 MAR SRL centr…" at bounding box center [496, 136] width 201 height 141
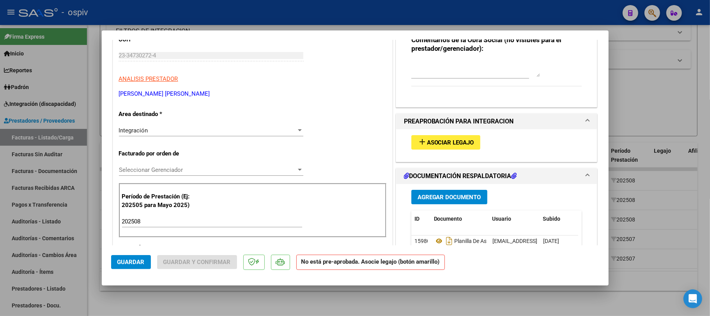
scroll to position [104, 0]
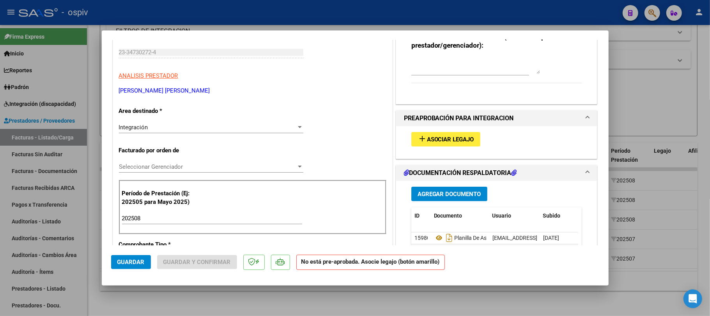
type textarea "FALTA ASOCIAR EL LEGAJO."
click at [130, 268] on button "Guardar" at bounding box center [131, 262] width 40 height 14
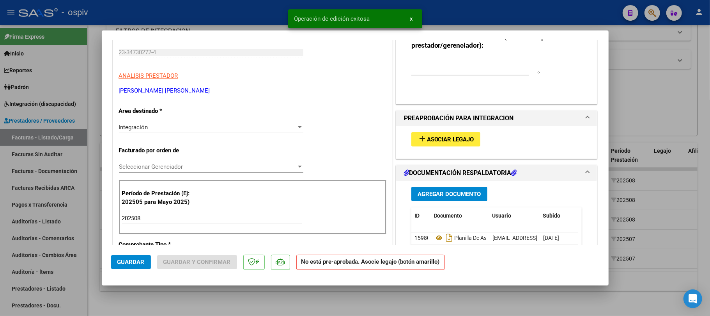
click at [435, 139] on span "Asociar Legajo" at bounding box center [450, 139] width 47 height 7
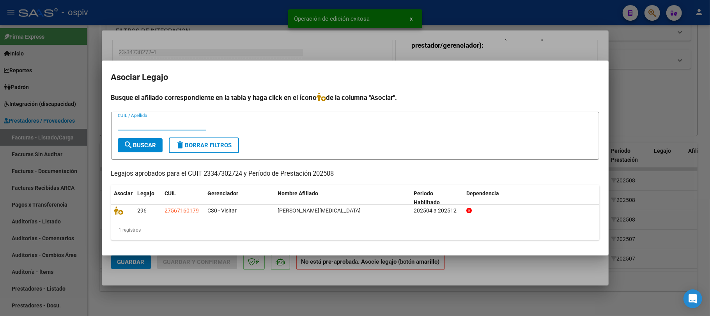
click at [551, 44] on div at bounding box center [355, 158] width 710 height 316
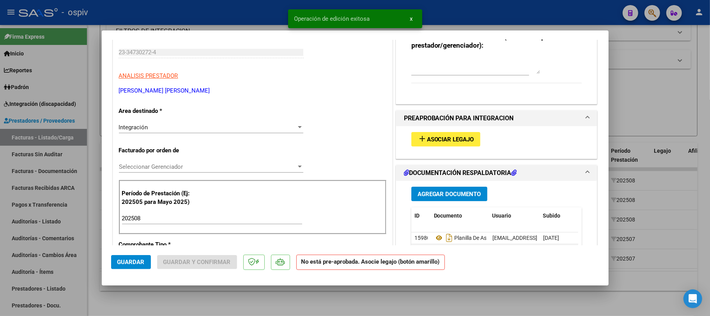
click at [481, 14] on div at bounding box center [355, 158] width 710 height 316
type input "$ 0,00"
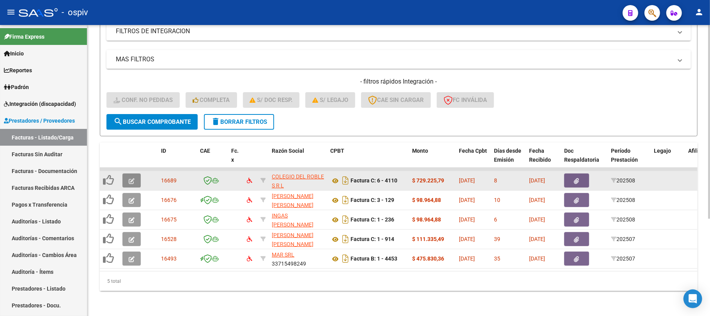
click at [130, 178] on icon "button" at bounding box center [132, 181] width 6 height 6
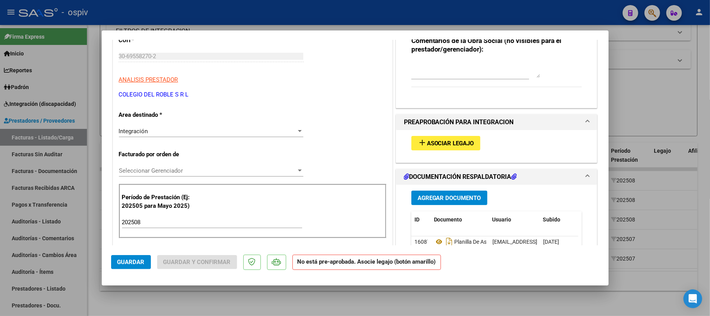
scroll to position [104, 0]
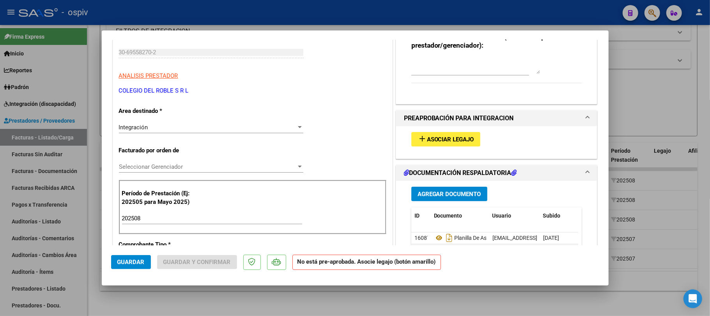
click at [440, 144] on button "add Asociar Legajo" at bounding box center [446, 139] width 69 height 14
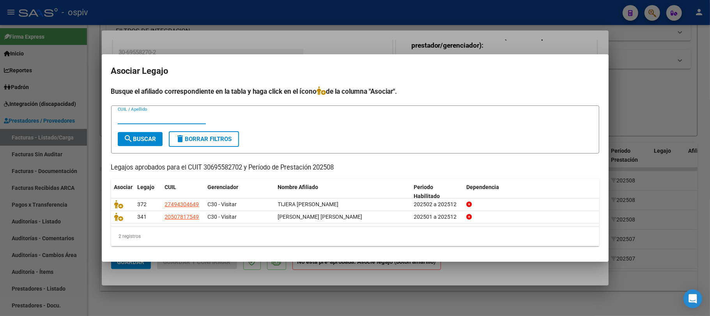
click at [375, 15] on div at bounding box center [355, 158] width 710 height 316
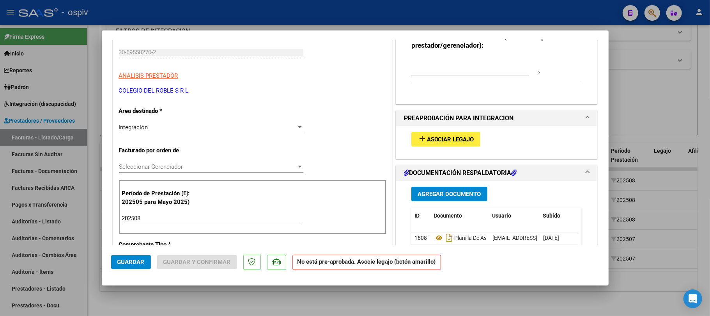
click at [454, 16] on div at bounding box center [355, 158] width 710 height 316
type input "$ 0,00"
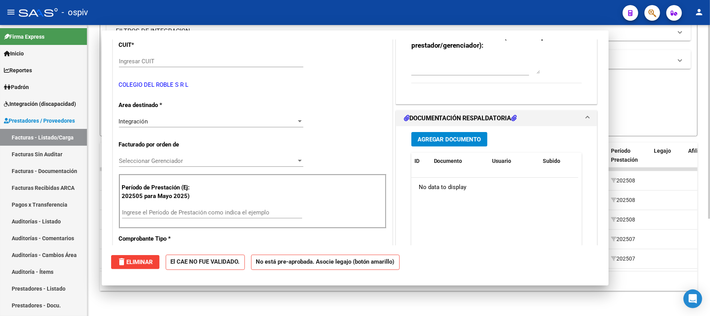
scroll to position [0, 0]
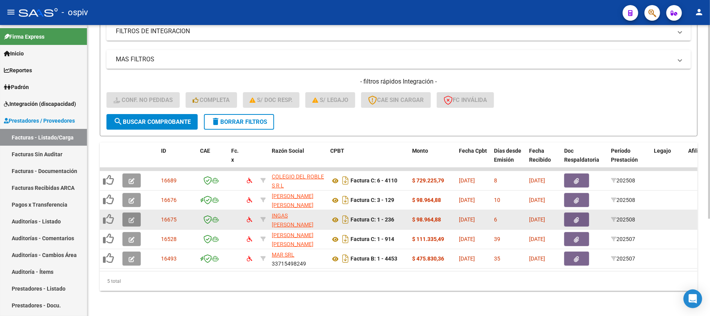
click at [133, 217] on icon "button" at bounding box center [132, 220] width 6 height 6
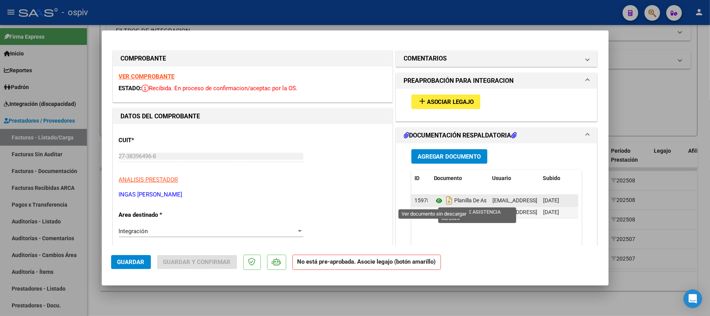
click at [436, 199] on icon at bounding box center [439, 200] width 10 height 9
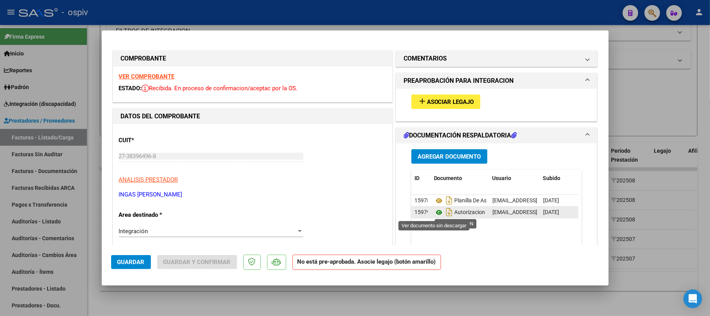
click at [434, 215] on icon at bounding box center [439, 212] width 10 height 9
click at [442, 101] on span "Asociar Legajo" at bounding box center [450, 101] width 47 height 7
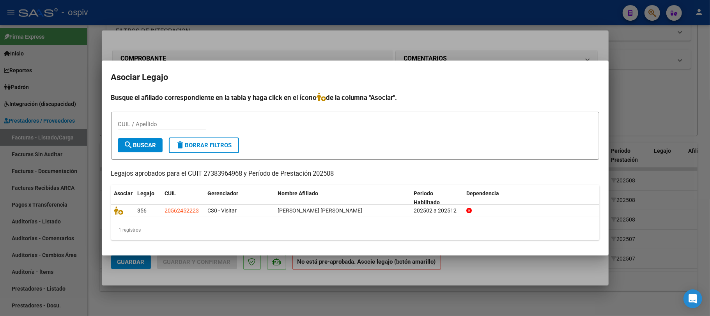
click at [396, 22] on div at bounding box center [355, 158] width 710 height 316
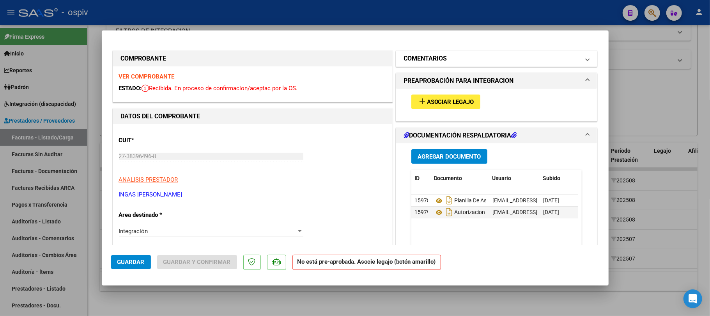
click at [411, 63] on h1 "COMENTARIOS" at bounding box center [425, 58] width 43 height 9
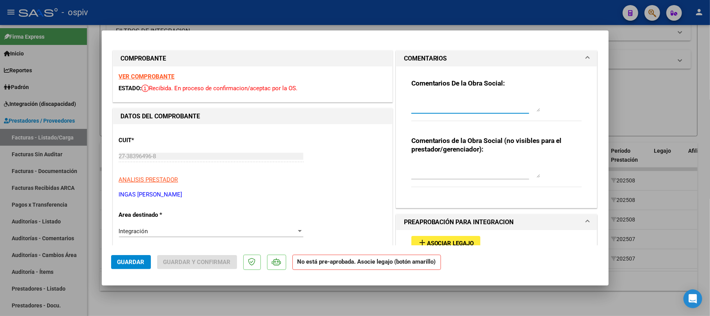
paste textarea "FALTA ASOCIAR EL LEGAJO 08/08/2025 MAR SRL centroterapeuticomar@yahoo.com"
drag, startPoint x: 498, startPoint y: 103, endPoint x: 400, endPoint y: 102, distance: 97.9
click at [399, 102] on div "Comentarios De la Obra Social: FALTA ASOCIAR EL LEGAJO 08/08/2025 MAR SRL centr…" at bounding box center [496, 136] width 201 height 141
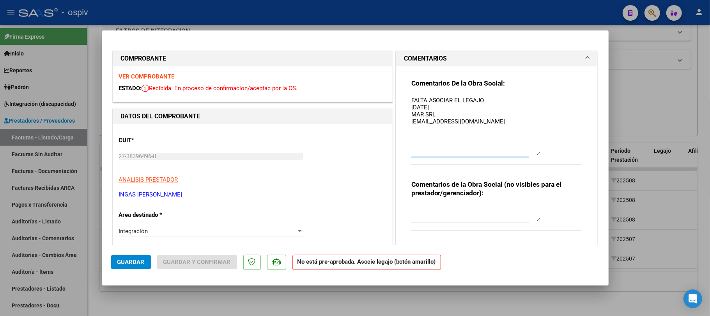
drag, startPoint x: 534, startPoint y: 110, endPoint x: 520, endPoint y: 154, distance: 45.9
click at [520, 154] on textarea "FALTA ASOCIAR EL LEGAJO 08/08/2025 MAR SRL centroterapeuticomar@yahoo.com" at bounding box center [476, 125] width 129 height 59
click at [495, 124] on textarea "FALTA ASOCIAR EL LEGAJO 08/08/2025 MAR SRL centroterapeuticomar@yahoo.com" at bounding box center [476, 125] width 129 height 59
drag, startPoint x: 506, startPoint y: 122, endPoint x: 397, endPoint y: 110, distance: 109.6
click at [397, 110] on div "Comentarios De la Obra Social: FALTA ASOCIAR EL LEGAJO 08/08/2025 MAR SRL centr…" at bounding box center [496, 158] width 201 height 185
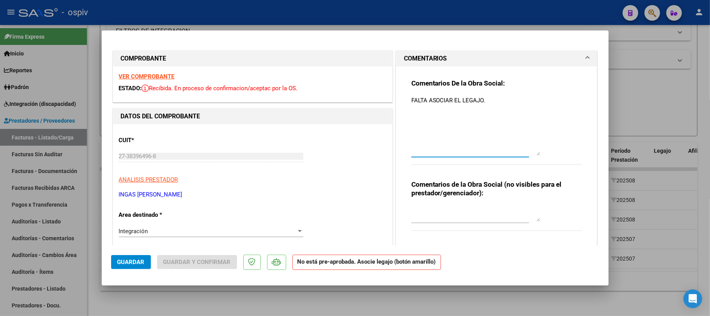
type textarea "FALTA ASOCIAR EL LEGAJO."
click at [138, 263] on span "Guardar" at bounding box center [130, 261] width 27 height 7
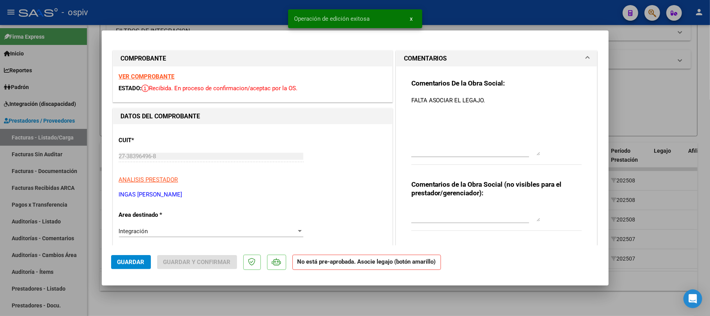
click at [261, 19] on div at bounding box center [355, 158] width 710 height 316
type input "$ 0,00"
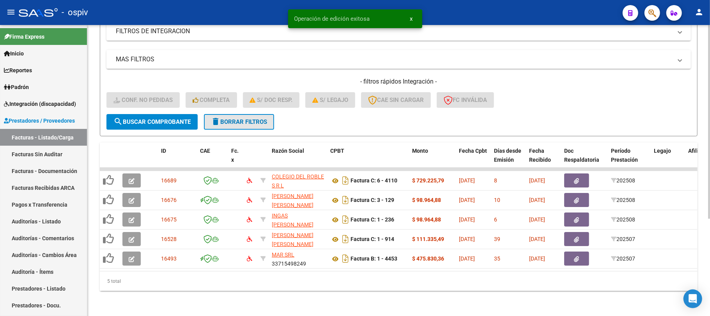
click at [254, 118] on span "delete Borrar Filtros" at bounding box center [239, 121] width 56 height 7
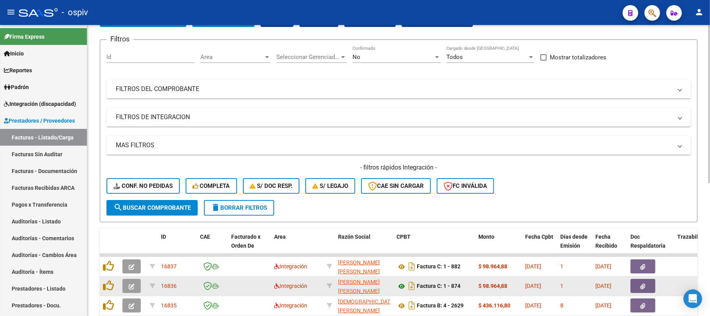
scroll to position [146, 0]
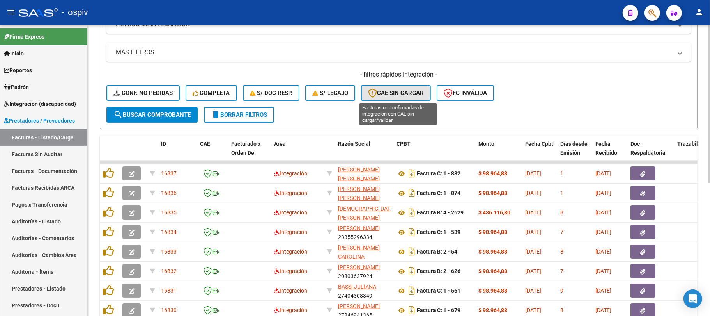
click at [398, 93] on span "CAE SIN CARGAR" at bounding box center [396, 92] width 56 height 7
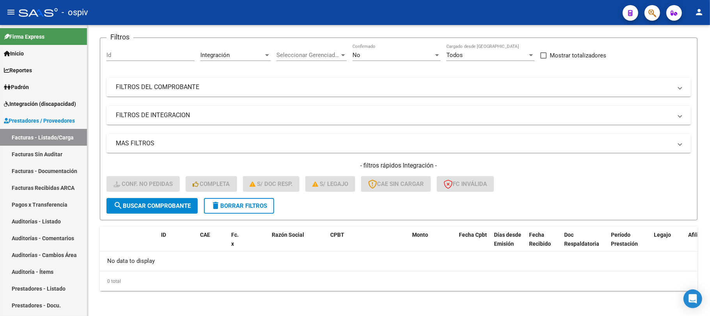
scroll to position [54, 0]
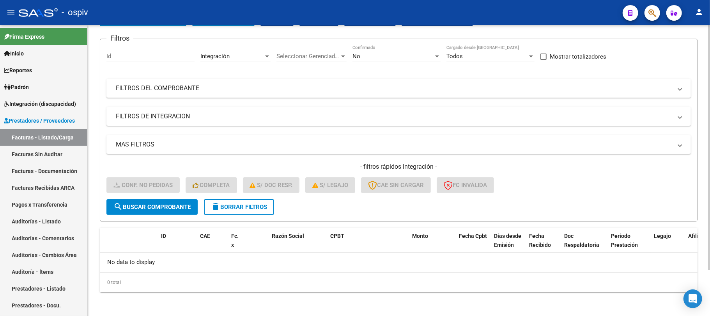
click at [239, 206] on span "delete Borrar Filtros" at bounding box center [239, 206] width 56 height 7
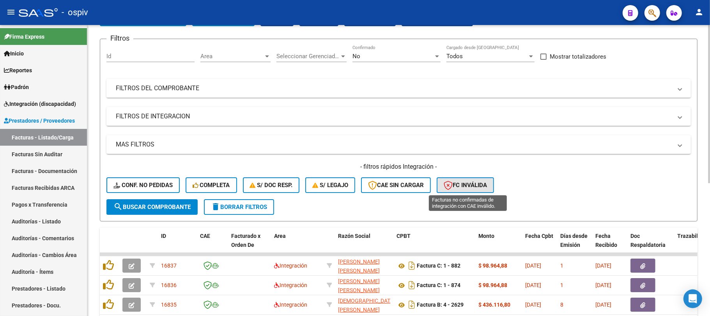
click at [480, 186] on span "FC Inválida" at bounding box center [465, 184] width 43 height 7
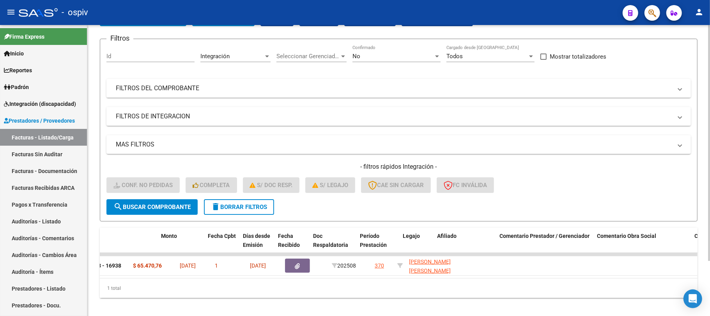
scroll to position [0, 0]
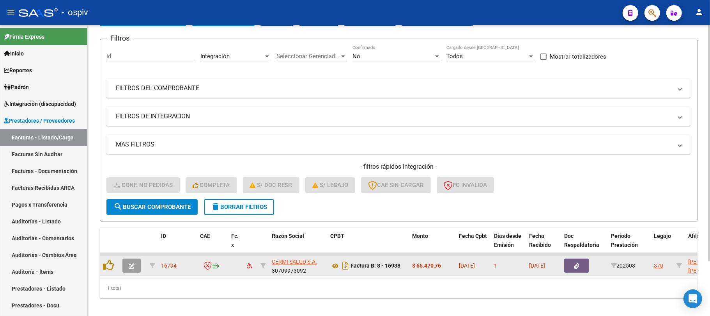
click at [131, 264] on icon "button" at bounding box center [132, 266] width 6 height 6
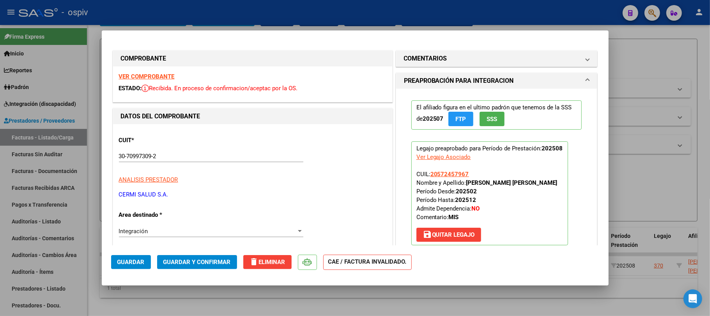
click at [144, 75] on strong "VER COMPROBANTE" at bounding box center [147, 76] width 56 height 7
click at [440, 62] on h1 "COMENTARIOS" at bounding box center [425, 58] width 43 height 9
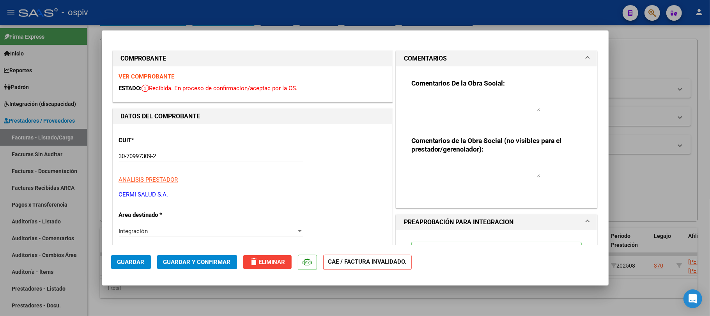
click at [428, 112] on div at bounding box center [476, 103] width 129 height 19
type textarea "f"
click at [431, 107] on textarea "f" at bounding box center [476, 104] width 129 height 16
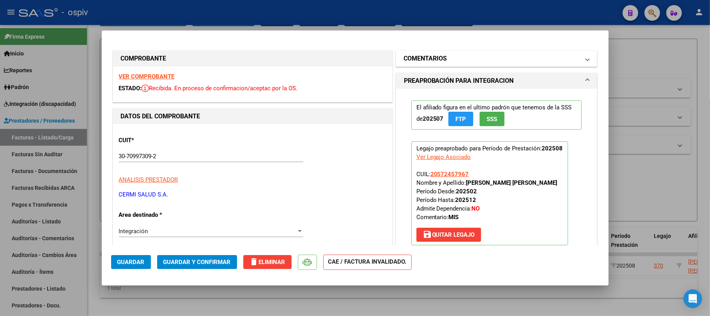
click at [428, 59] on h1 "COMENTARIOS" at bounding box center [425, 58] width 43 height 9
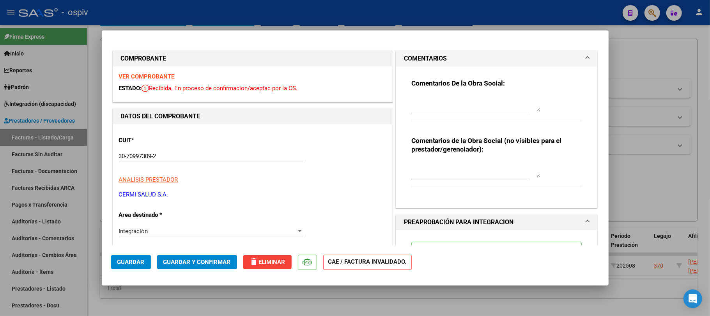
click at [417, 107] on textarea at bounding box center [476, 104] width 129 height 16
type textarea "FACTURA RECHAZADA NO CORRESPONDE A OSPIV VIDRIO"
click at [133, 261] on span "Guardar" at bounding box center [130, 261] width 27 height 7
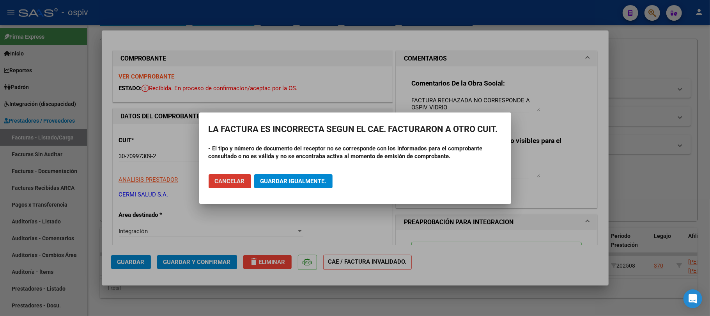
click at [317, 178] on span "Guardar igualmente." at bounding box center [294, 181] width 66 height 7
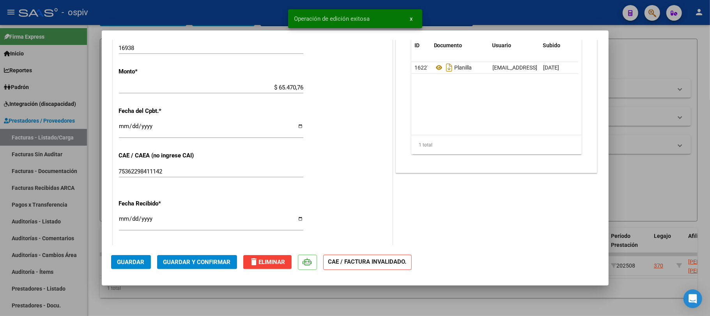
scroll to position [364, 0]
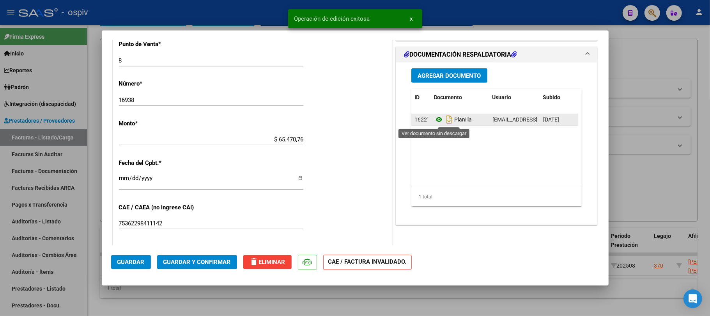
click at [435, 124] on icon at bounding box center [439, 119] width 10 height 9
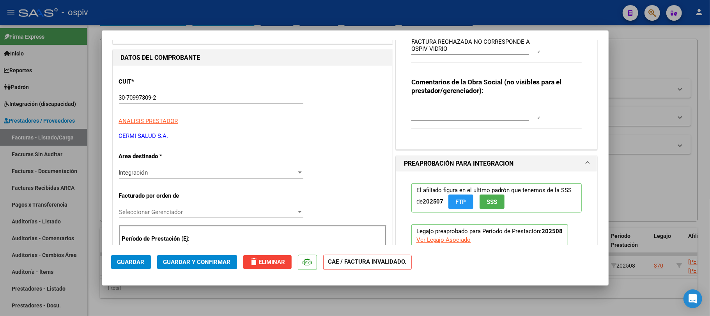
scroll to position [0, 0]
